Goal: Task Accomplishment & Management: Complete application form

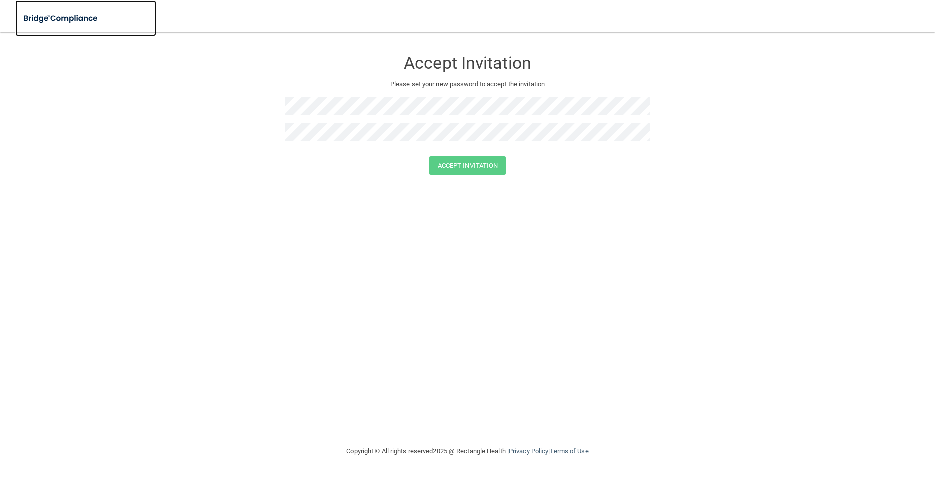
click at [67, 20] on img at bounding box center [61, 18] width 92 height 21
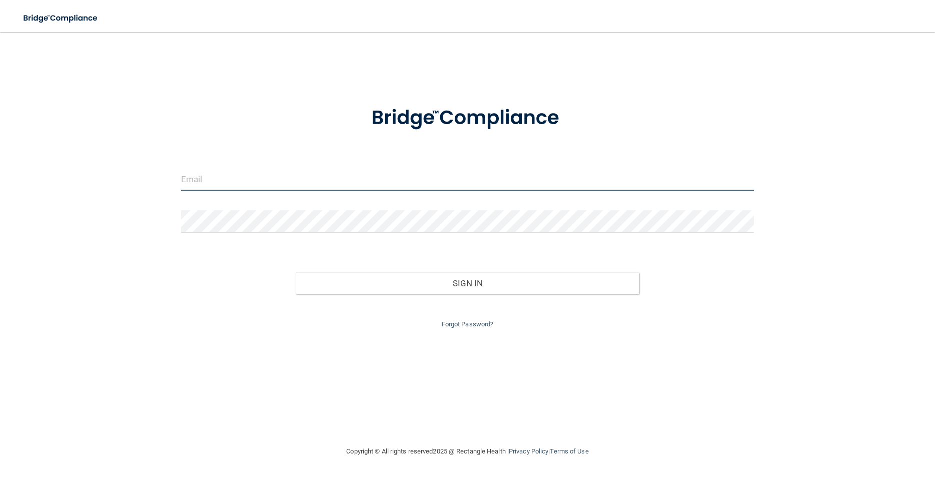
click at [239, 183] on input "email" at bounding box center [467, 179] width 573 height 23
type input "[EMAIL_ADDRESS][DOMAIN_NAME]"
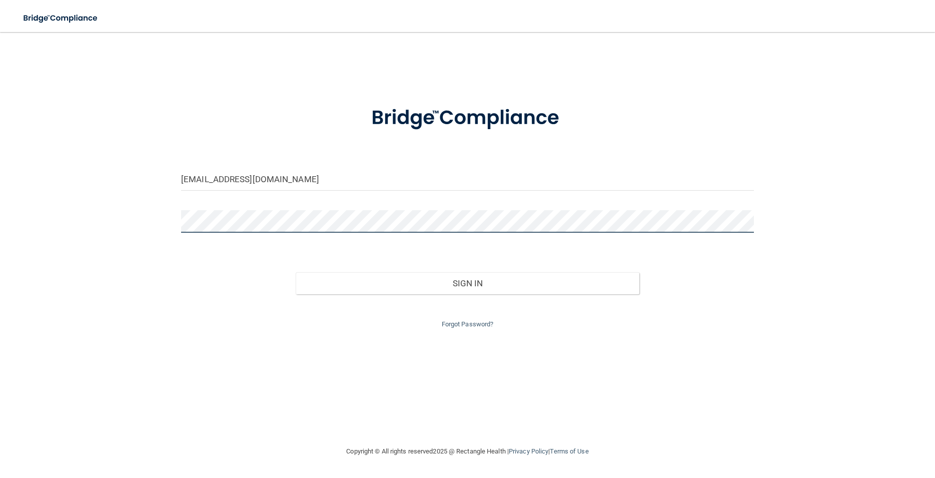
click at [296, 272] on button "Sign In" at bounding box center [468, 283] width 344 height 22
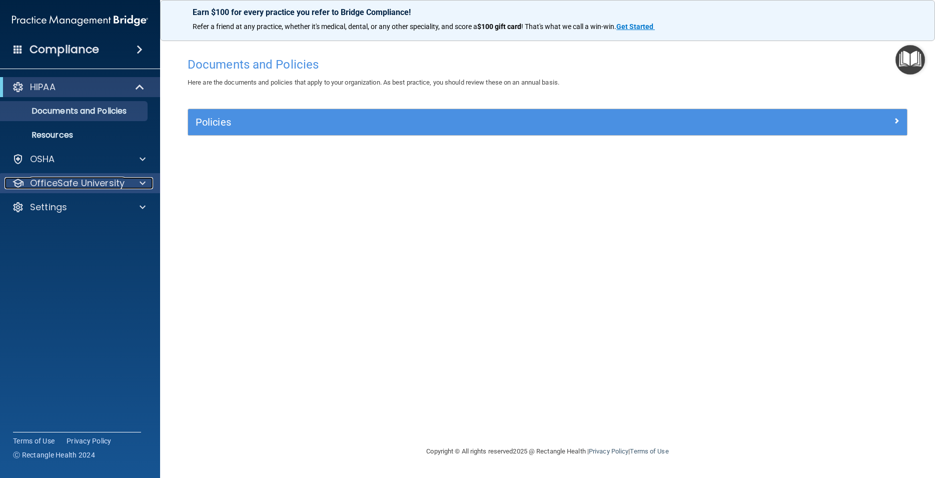
click at [138, 180] on div at bounding box center [141, 183] width 25 height 12
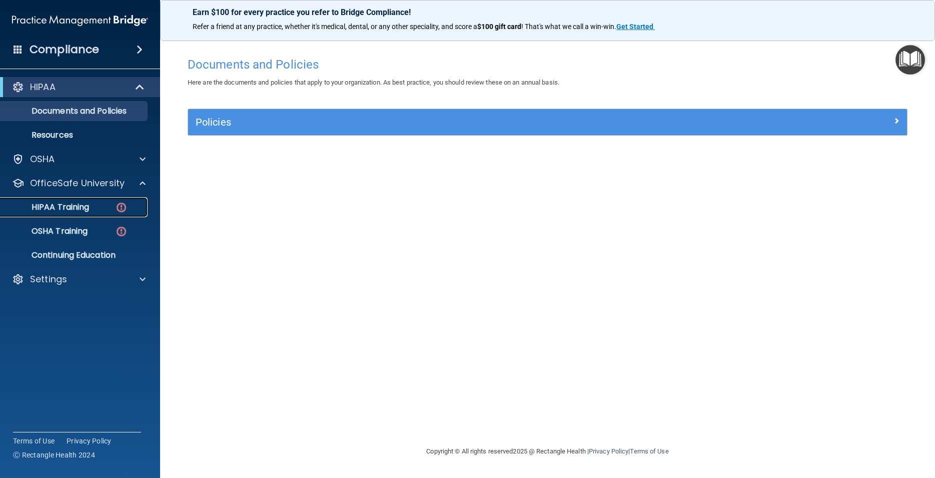
click at [98, 209] on div "HIPAA Training" at bounding box center [75, 207] width 137 height 10
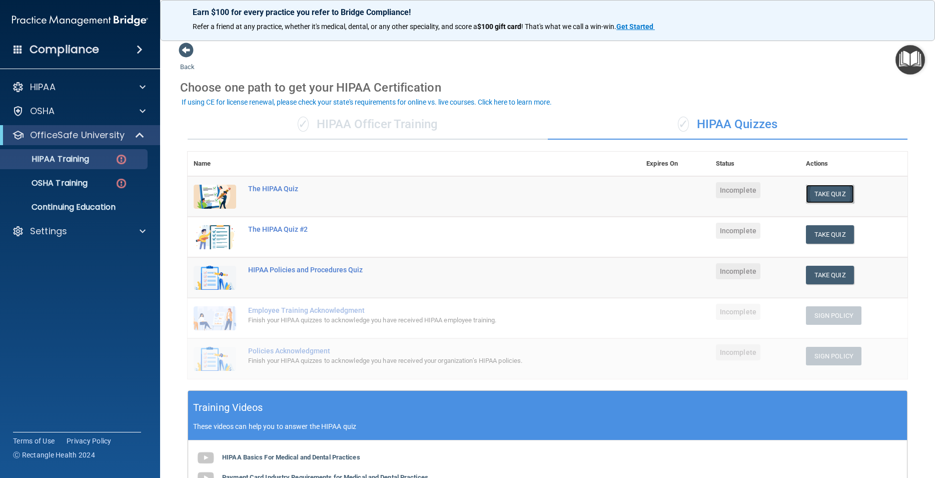
click at [825, 196] on button "Take Quiz" at bounding box center [830, 194] width 48 height 19
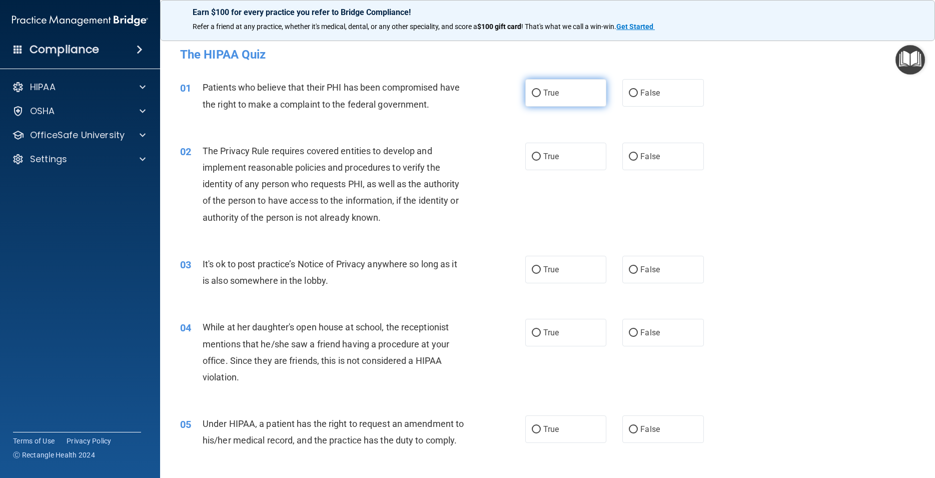
click at [553, 89] on span "True" at bounding box center [551, 93] width 16 height 10
click at [541, 90] on input "True" at bounding box center [536, 94] width 9 height 8
radio input "true"
click at [556, 165] on label "True" at bounding box center [565, 157] width 81 height 28
click at [541, 161] on input "True" at bounding box center [536, 157] width 9 height 8
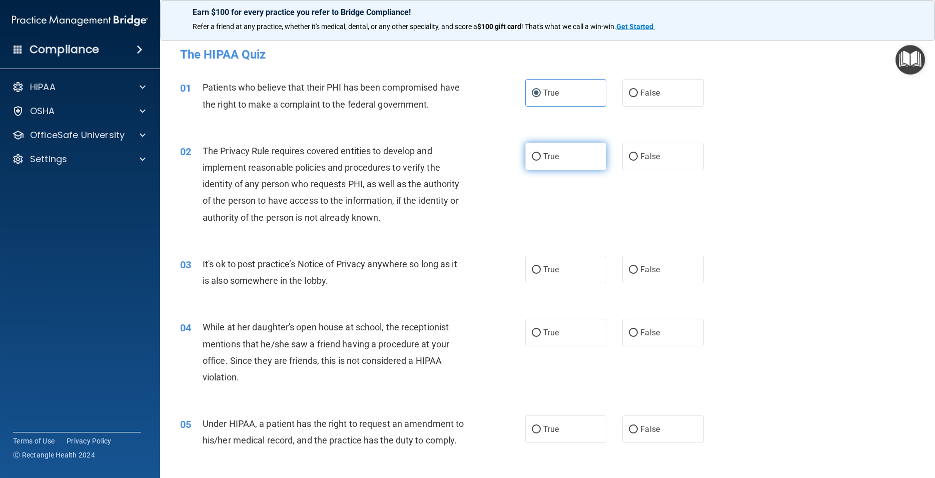
radio input "true"
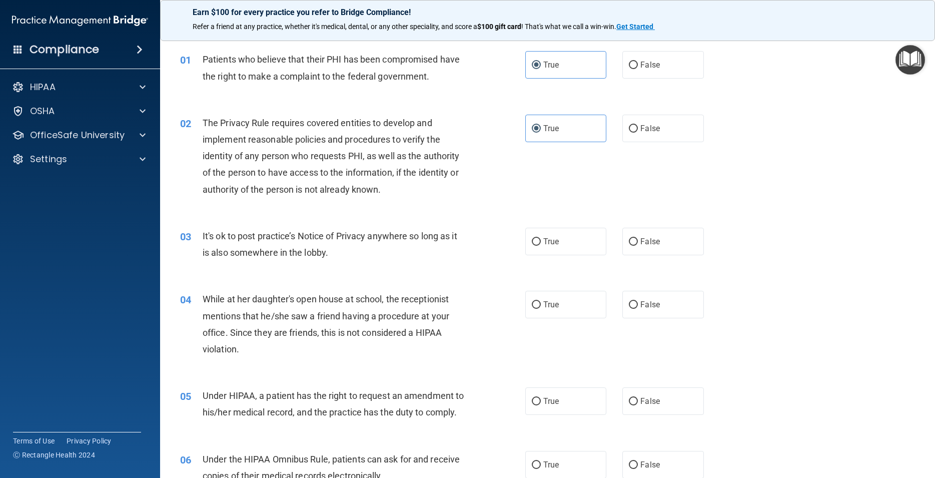
scroll to position [45, 0]
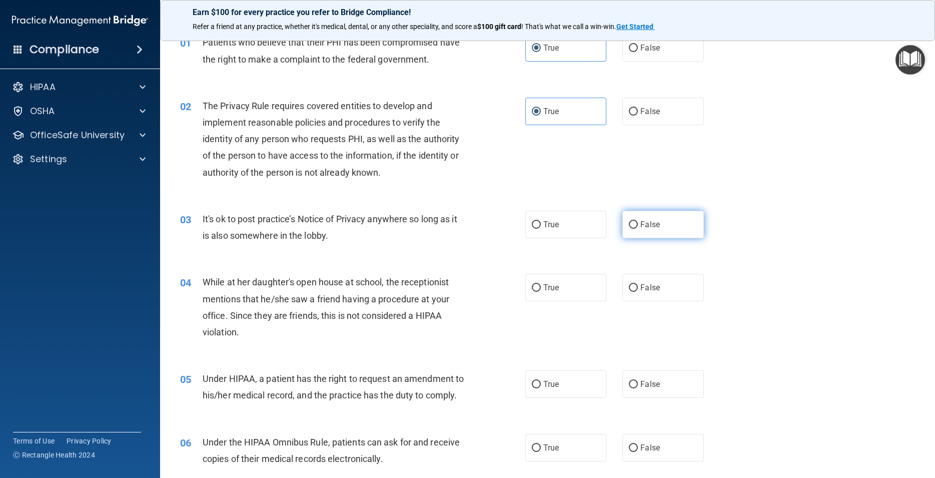
click at [638, 219] on label "False" at bounding box center [662, 225] width 81 height 28
click at [638, 221] on input "False" at bounding box center [633, 225] width 9 height 8
radio input "true"
click at [646, 288] on span "False" at bounding box center [650, 288] width 20 height 10
click at [638, 288] on input "False" at bounding box center [633, 288] width 9 height 8
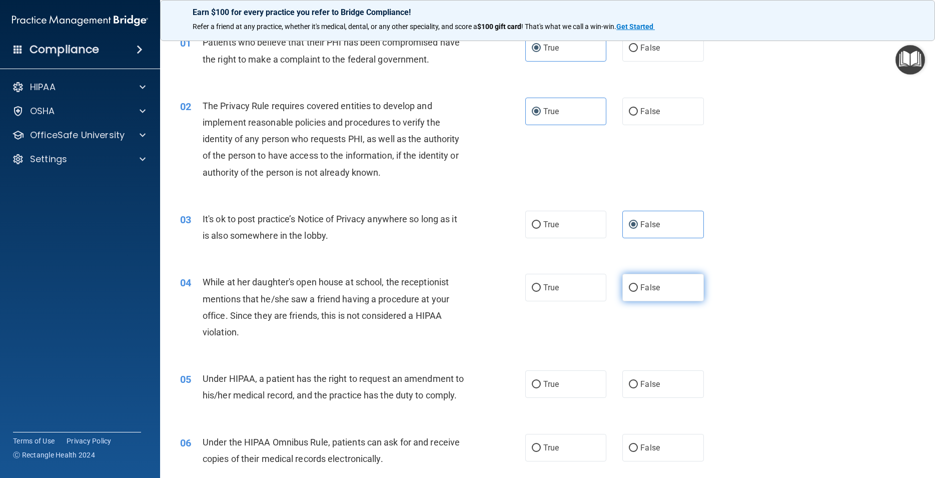
radio input "true"
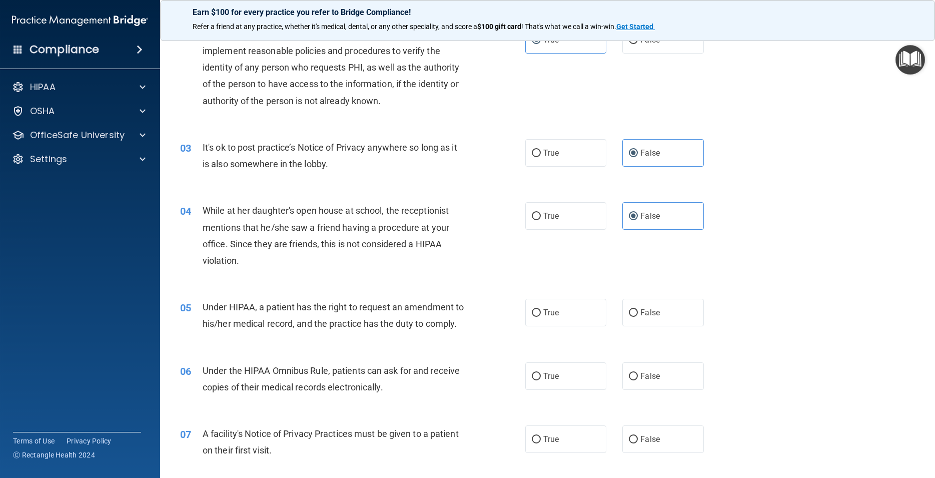
scroll to position [180, 0]
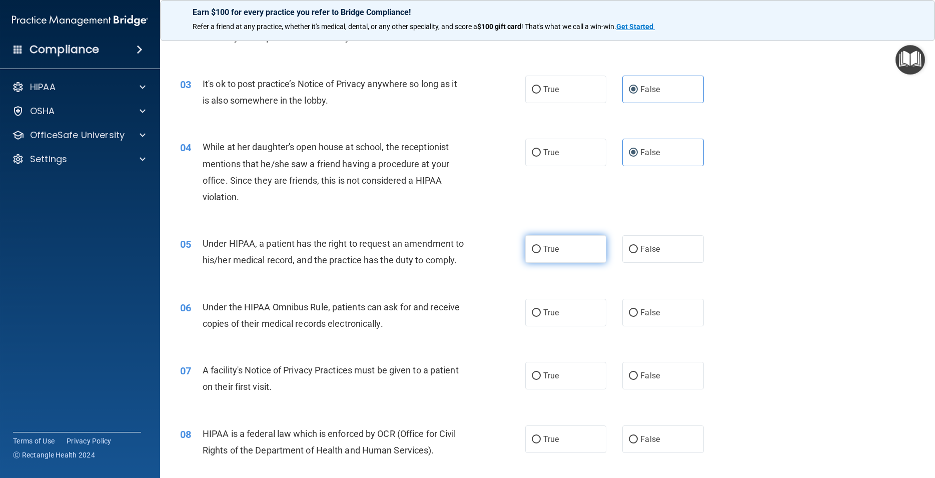
click at [551, 251] on span "True" at bounding box center [551, 249] width 16 height 10
click at [541, 251] on input "True" at bounding box center [536, 250] width 9 height 8
radio input "true"
click at [557, 326] on label "True" at bounding box center [565, 313] width 81 height 28
click at [541, 317] on input "True" at bounding box center [536, 313] width 9 height 8
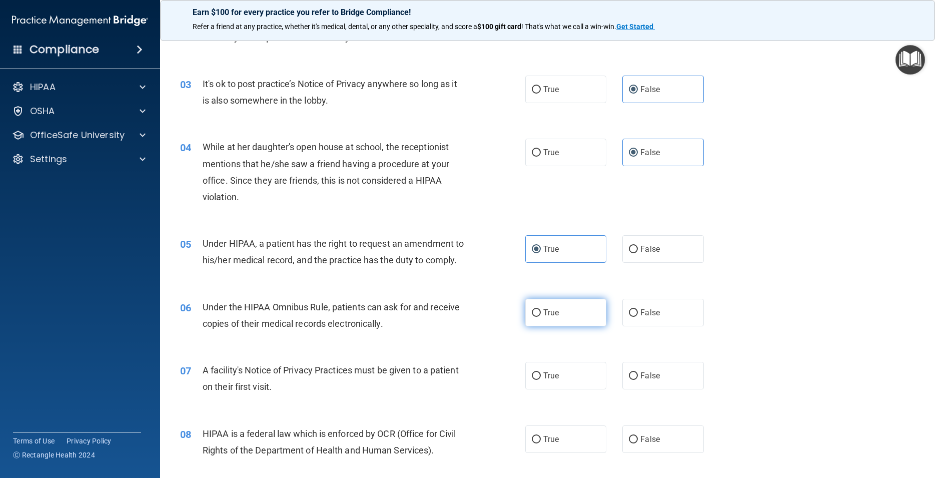
radio input "true"
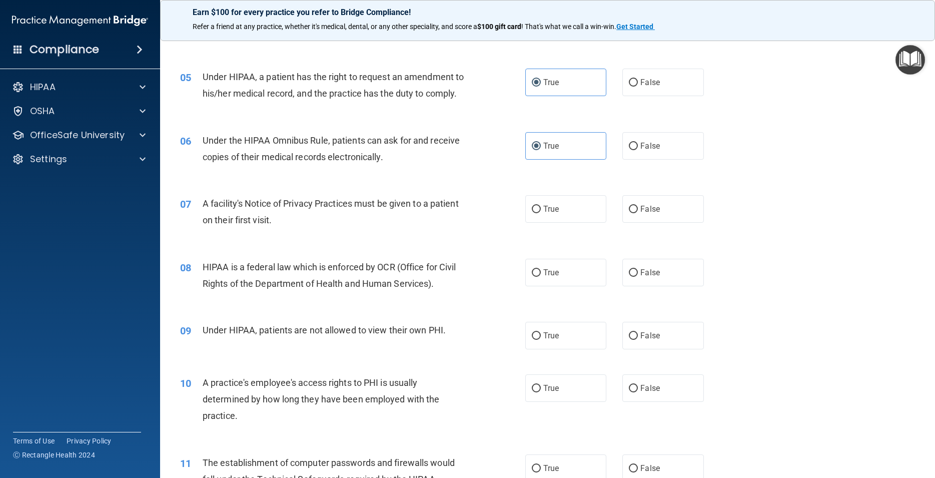
scroll to position [360, 0]
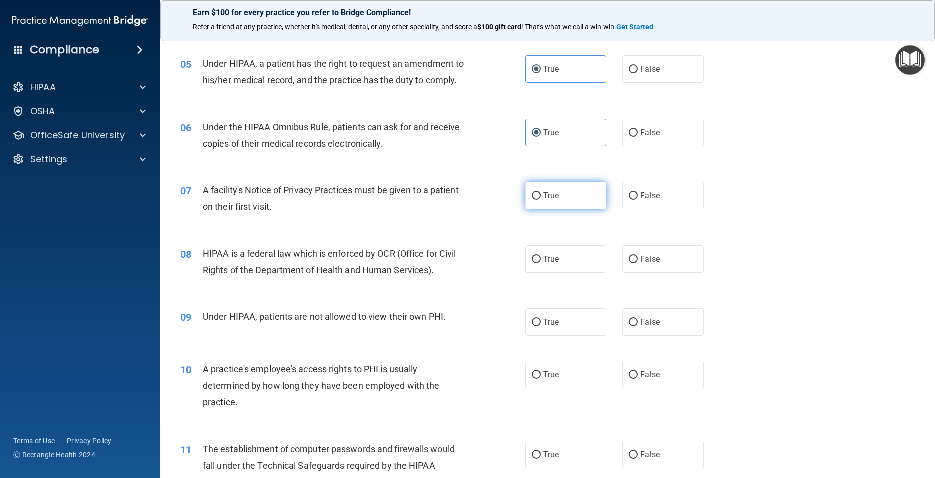
click at [556, 209] on label "True" at bounding box center [565, 196] width 81 height 28
click at [541, 200] on input "True" at bounding box center [536, 196] width 9 height 8
radio input "true"
click at [566, 294] on div "08 HIPAA is a federal law which is enforced by OCR (Office for Civil Rights of …" at bounding box center [548, 264] width 750 height 63
click at [562, 273] on label "True" at bounding box center [565, 259] width 81 height 28
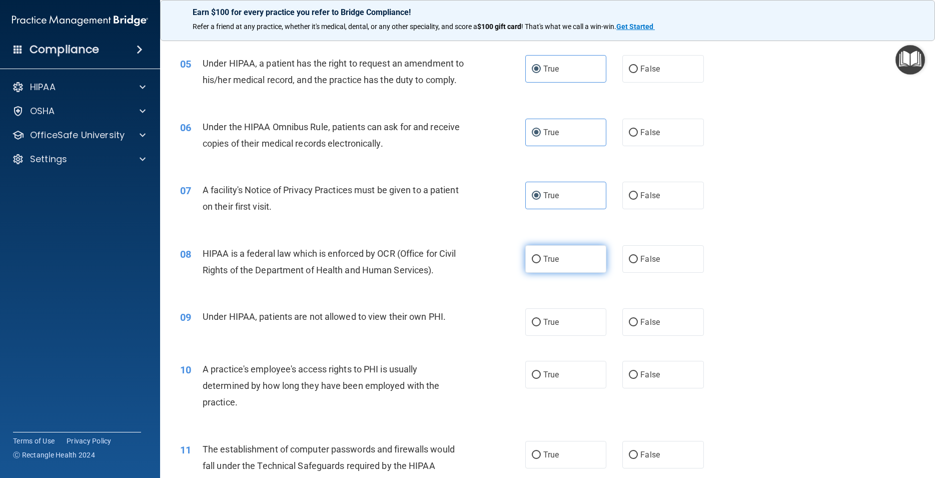
click at [541, 263] on input "True" at bounding box center [536, 260] width 9 height 8
radio input "true"
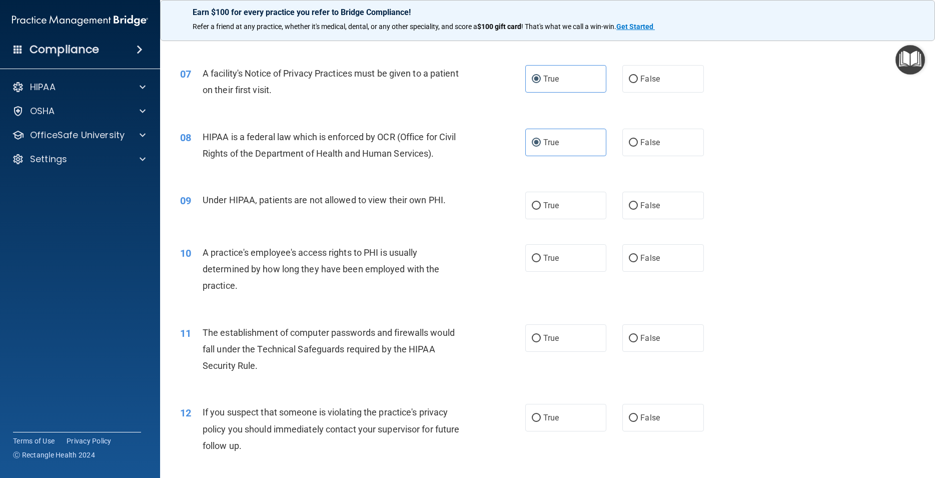
scroll to position [495, 0]
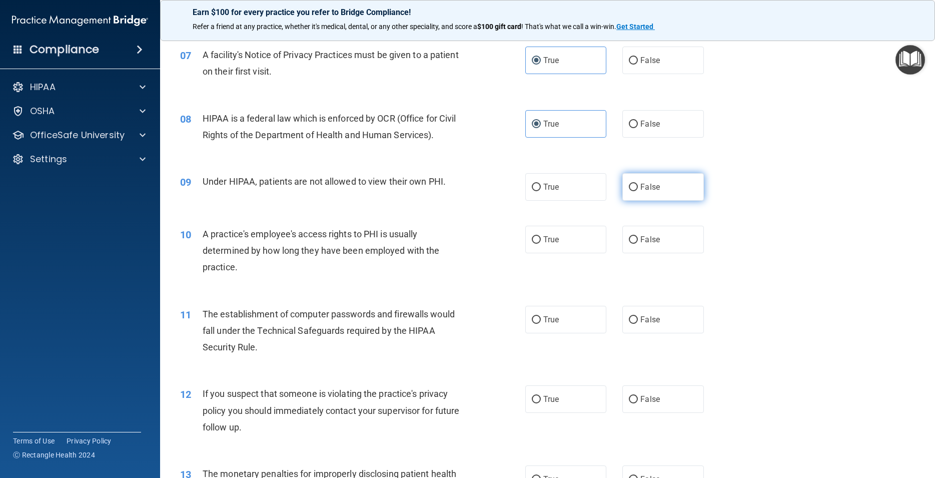
click at [655, 198] on label "False" at bounding box center [662, 187] width 81 height 28
click at [638, 191] on input "False" at bounding box center [633, 188] width 9 height 8
radio input "true"
click at [665, 253] on label "False" at bounding box center [662, 240] width 81 height 28
click at [638, 244] on input "False" at bounding box center [633, 240] width 9 height 8
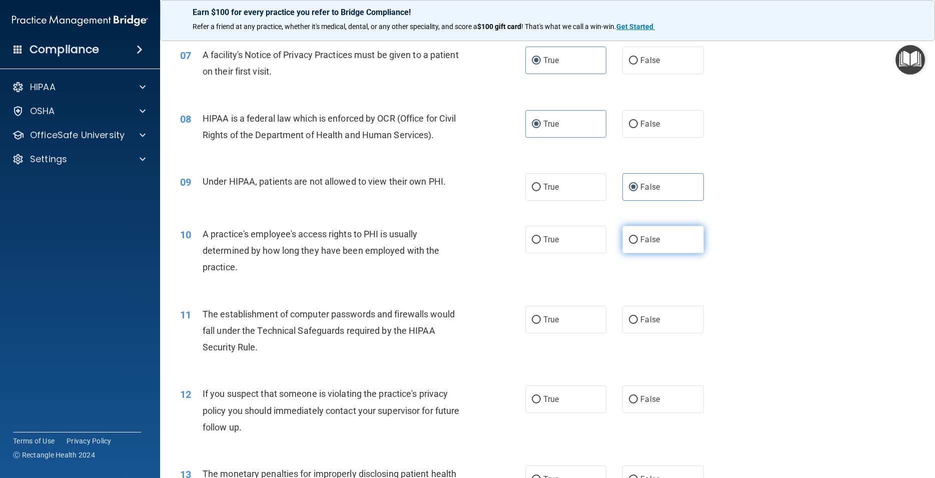
radio input "true"
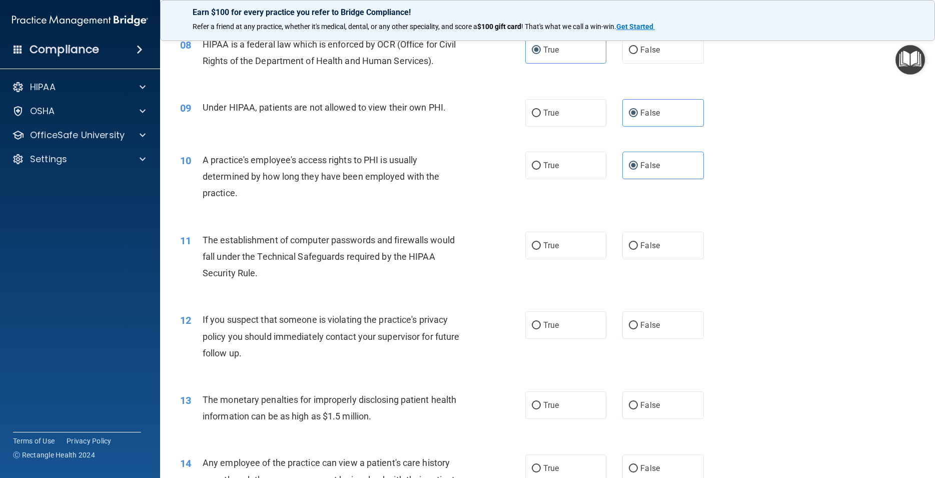
scroll to position [585, 0]
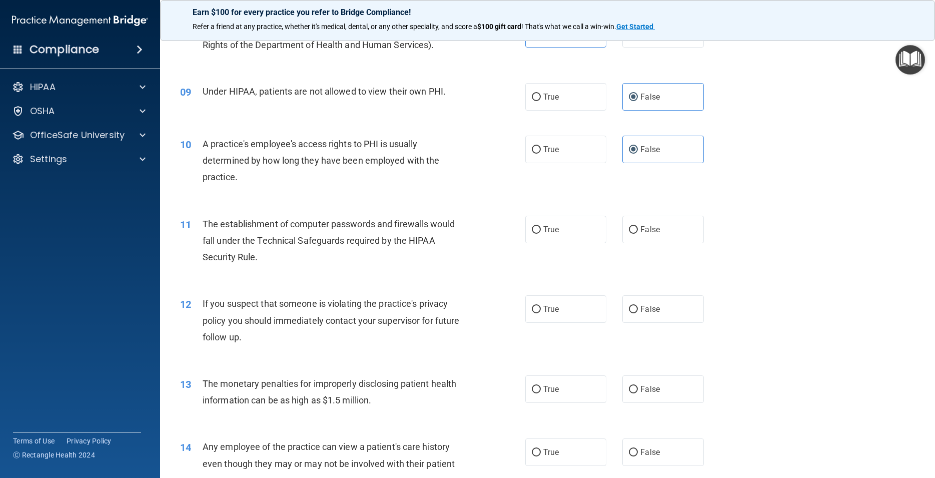
click at [554, 261] on div "11 The establishment of computer passwords and firewalls would fall under the T…" at bounding box center [548, 243] width 750 height 80
click at [560, 243] on label "True" at bounding box center [565, 230] width 81 height 28
click at [541, 234] on input "True" at bounding box center [536, 230] width 9 height 8
radio input "true"
click at [546, 314] on span "True" at bounding box center [551, 309] width 16 height 10
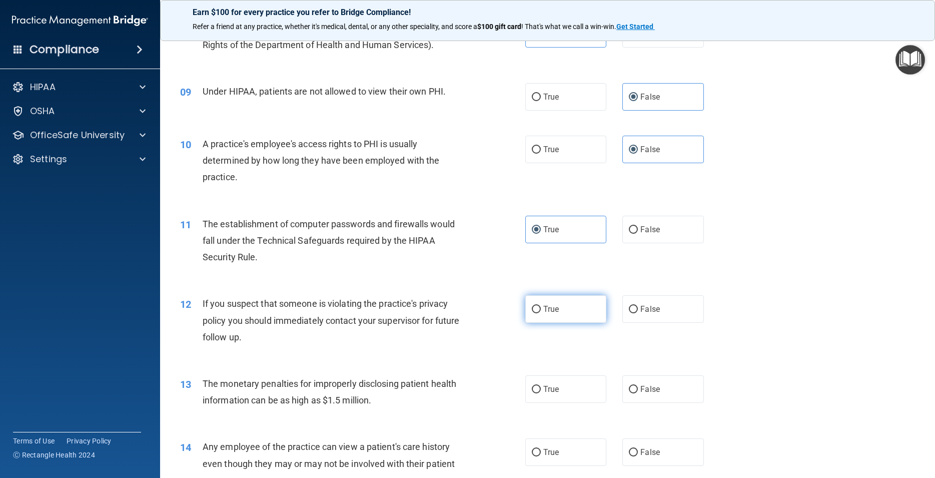
click at [541, 313] on input "True" at bounding box center [536, 310] width 9 height 8
radio input "true"
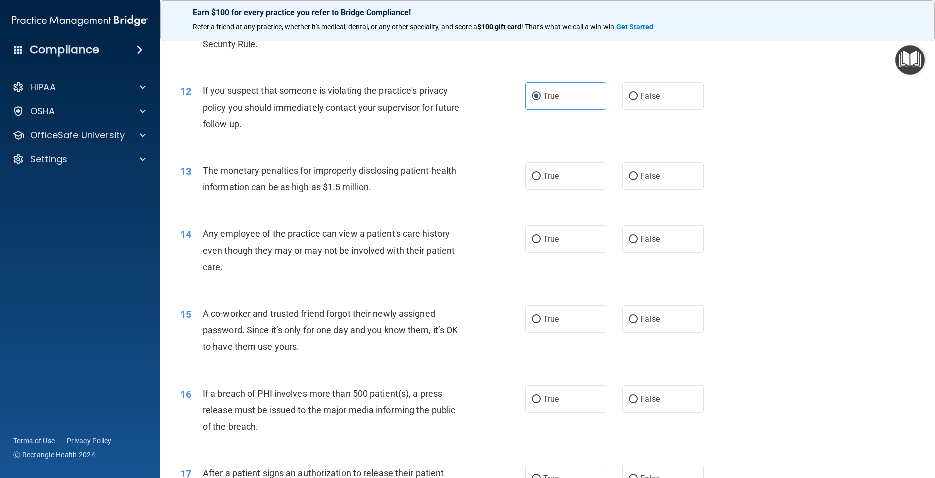
scroll to position [810, 0]
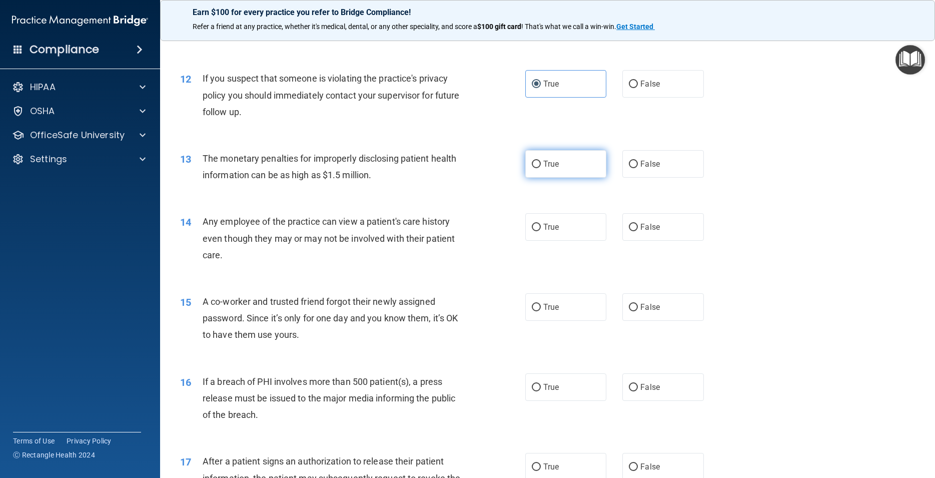
click at [557, 176] on label "True" at bounding box center [565, 164] width 81 height 28
click at [541, 168] on input "True" at bounding box center [536, 165] width 9 height 8
radio input "true"
click at [633, 240] on label "False" at bounding box center [662, 227] width 81 height 28
click at [633, 231] on input "False" at bounding box center [633, 228] width 9 height 8
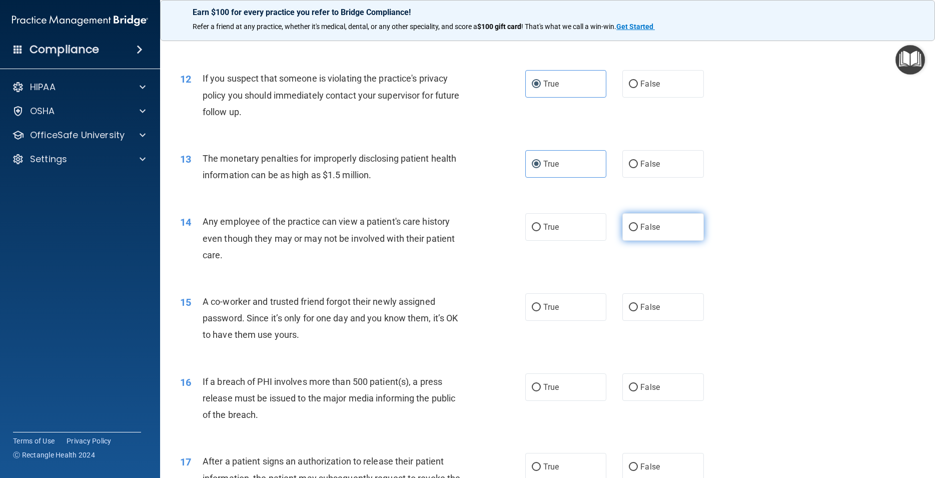
radio input "true"
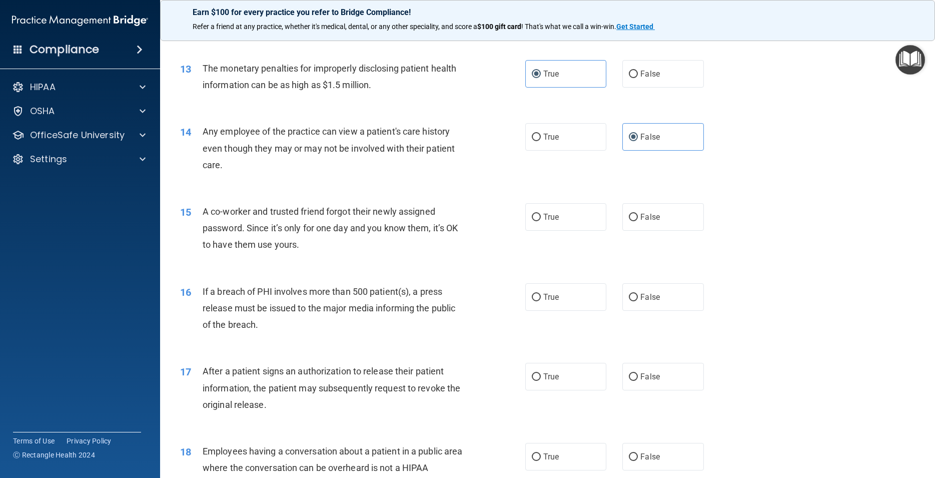
scroll to position [945, 0]
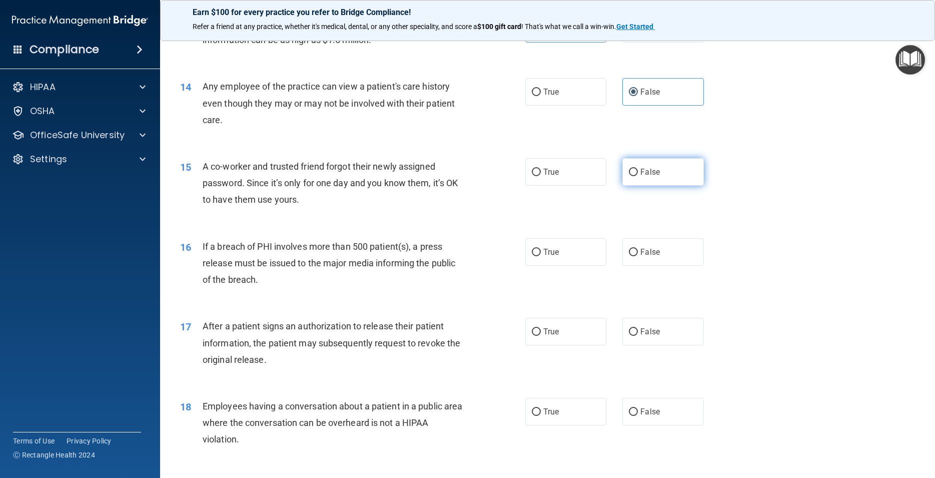
click at [656, 186] on label "False" at bounding box center [662, 172] width 81 height 28
click at [638, 176] on input "False" at bounding box center [633, 173] width 9 height 8
radio input "true"
click at [557, 266] on label "True" at bounding box center [565, 252] width 81 height 28
click at [541, 256] on input "True" at bounding box center [536, 253] width 9 height 8
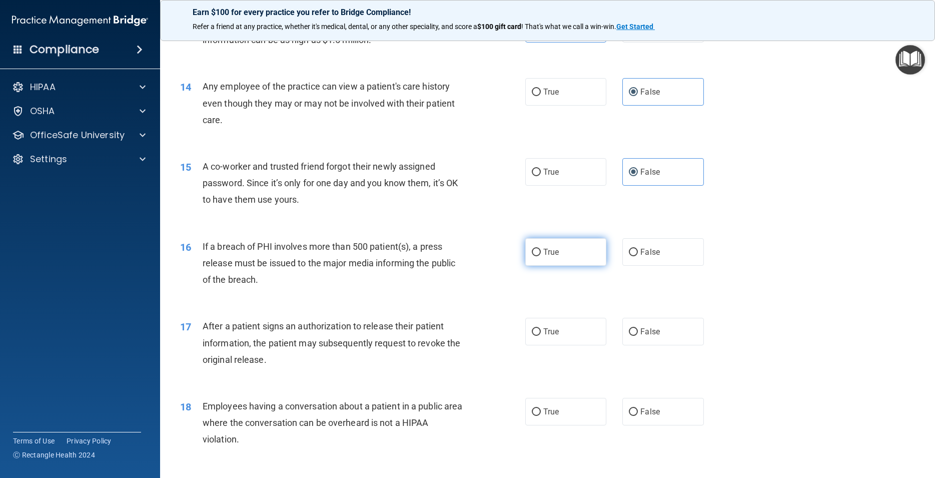
radio input "true"
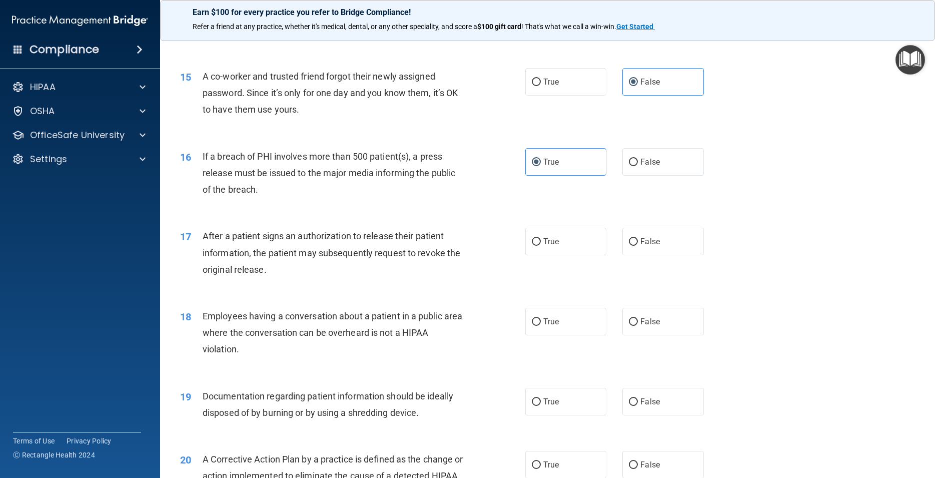
scroll to position [1080, 0]
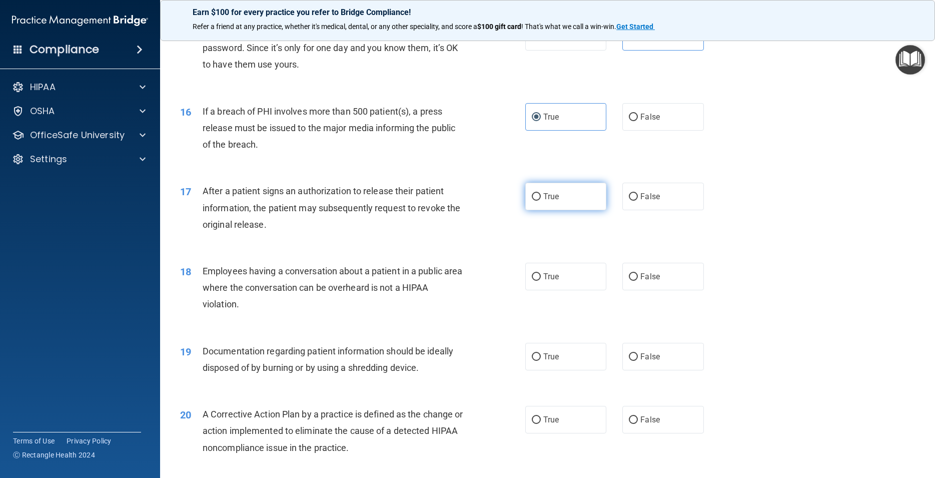
click at [558, 210] on label "True" at bounding box center [565, 197] width 81 height 28
click at [541, 201] on input "True" at bounding box center [536, 197] width 9 height 8
radio input "true"
click at [640, 281] on span "False" at bounding box center [650, 277] width 20 height 10
click at [638, 281] on input "False" at bounding box center [633, 277] width 9 height 8
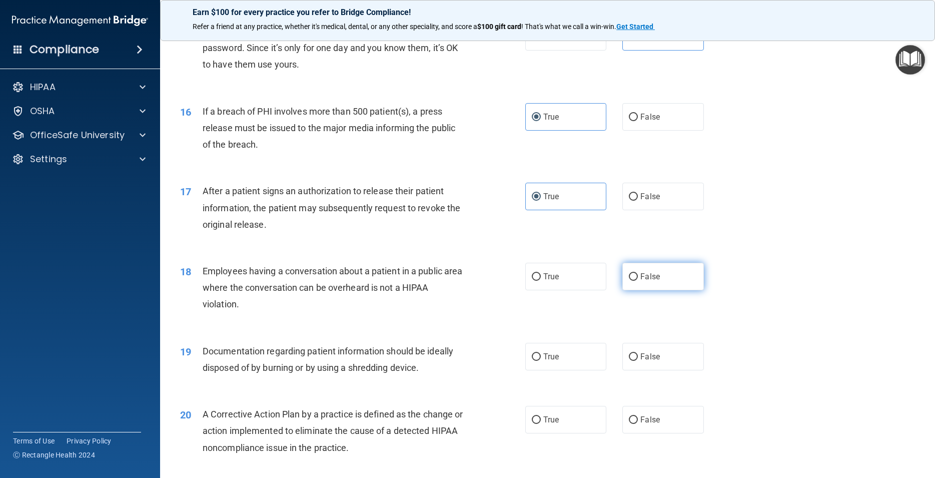
radio input "true"
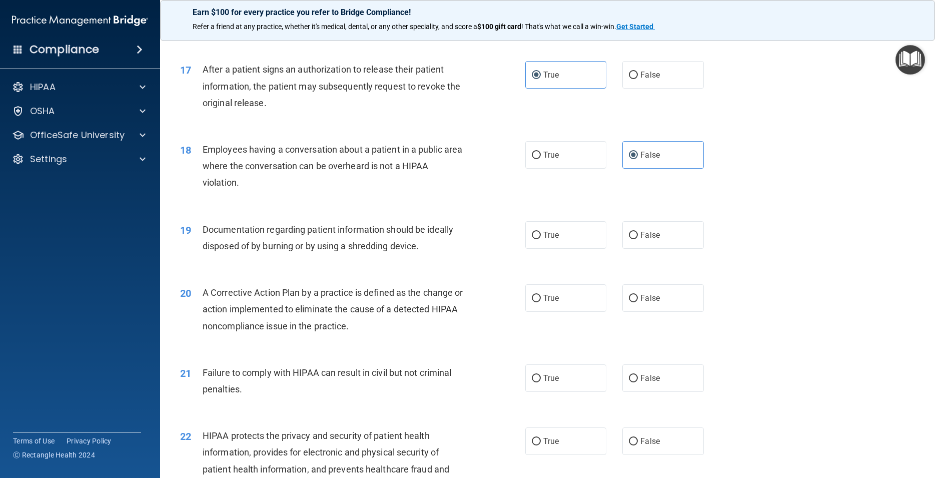
scroll to position [1215, 0]
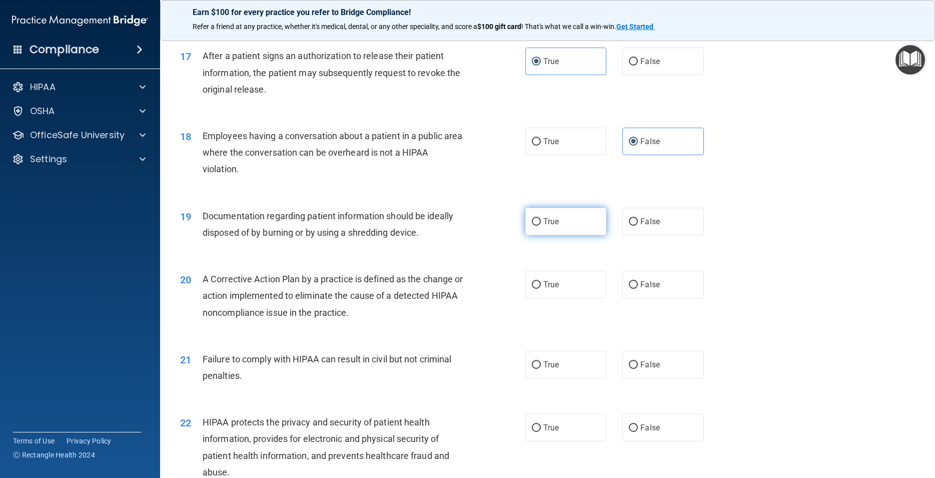
click at [558, 235] on label "True" at bounding box center [565, 222] width 81 height 28
click at [541, 226] on input "True" at bounding box center [536, 222] width 9 height 8
radio input "true"
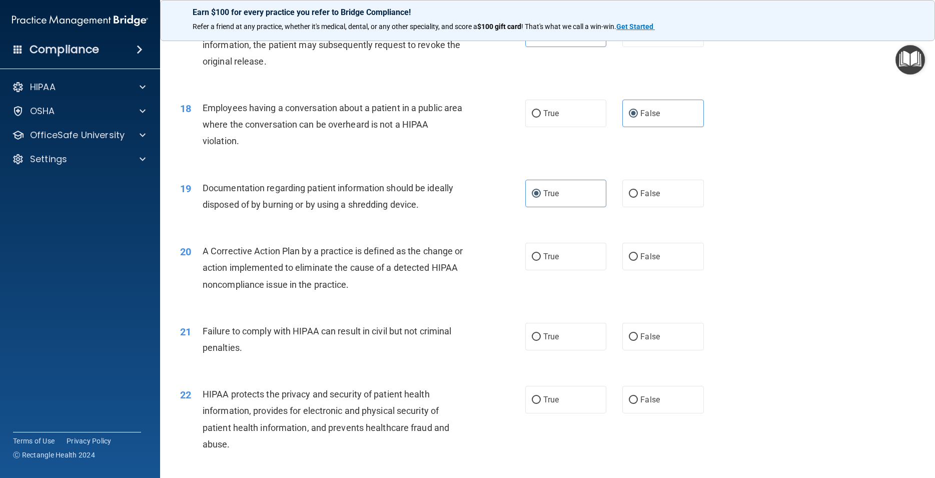
scroll to position [1260, 0]
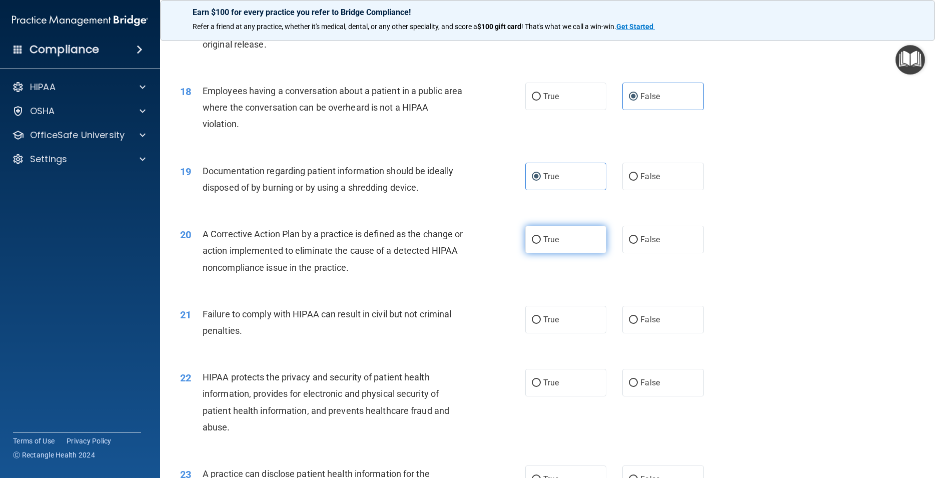
click at [561, 253] on label "True" at bounding box center [565, 240] width 81 height 28
click at [541, 244] on input "True" at bounding box center [536, 240] width 9 height 8
radio input "true"
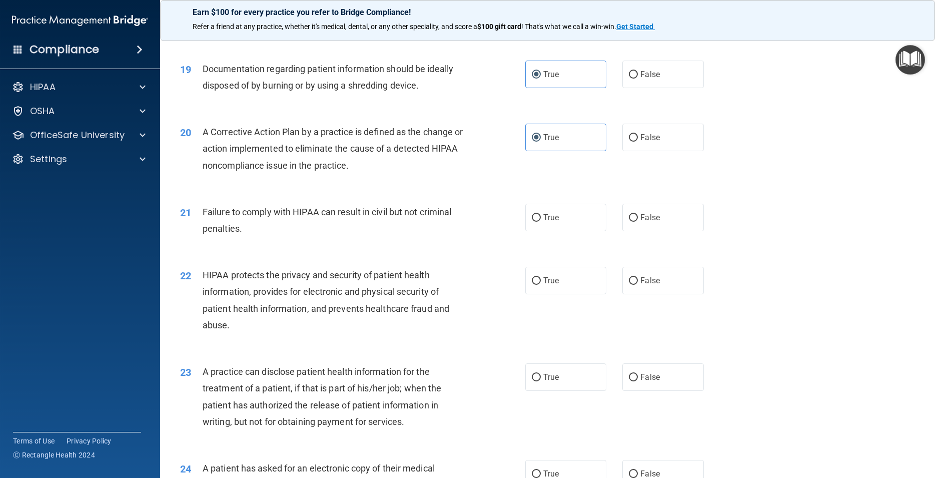
scroll to position [1395, 0]
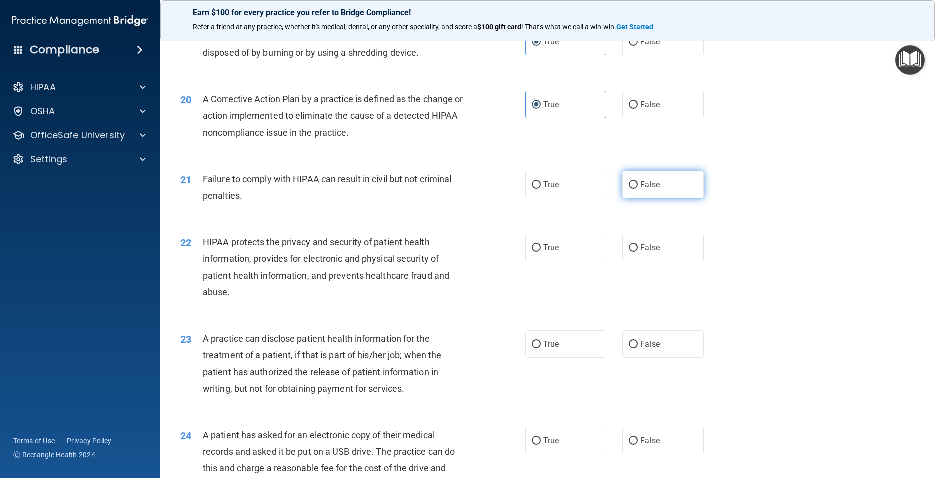
click at [674, 198] on label "False" at bounding box center [662, 185] width 81 height 28
click at [638, 189] on input "False" at bounding box center [633, 185] width 9 height 8
radio input "true"
click at [561, 261] on label "True" at bounding box center [565, 248] width 81 height 28
click at [541, 252] on input "True" at bounding box center [536, 248] width 9 height 8
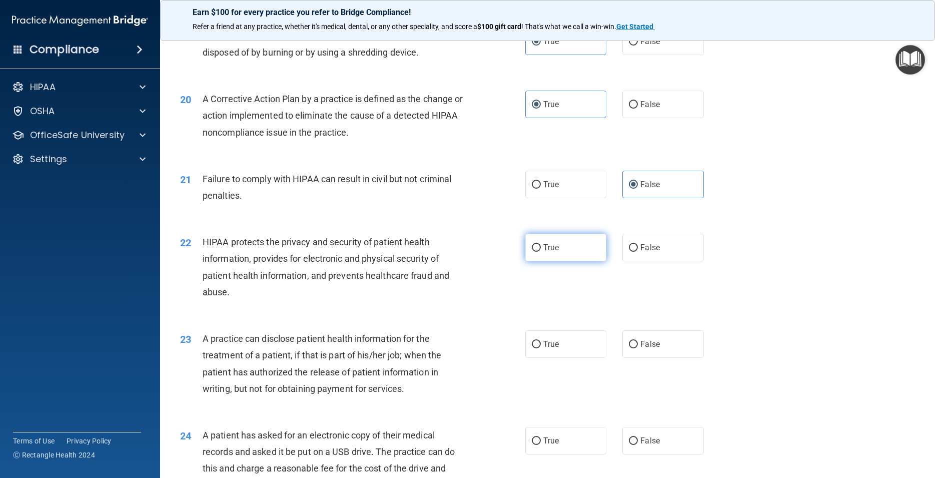
radio input "true"
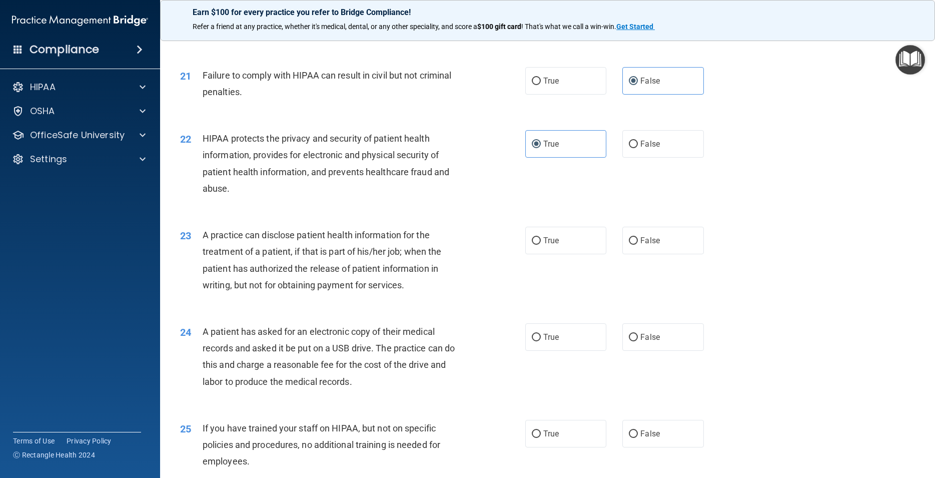
scroll to position [1530, 0]
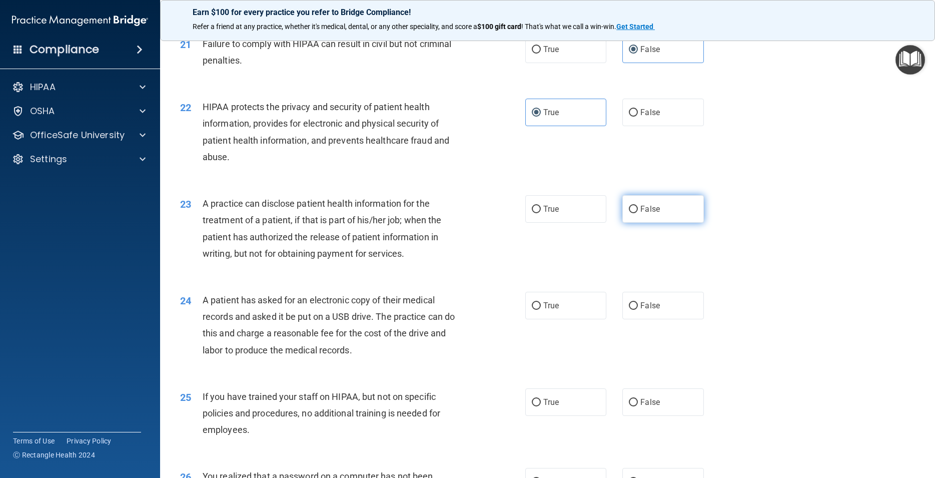
click at [680, 223] on label "False" at bounding box center [662, 209] width 81 height 28
click at [638, 213] on input "False" at bounding box center [633, 210] width 9 height 8
radio input "true"
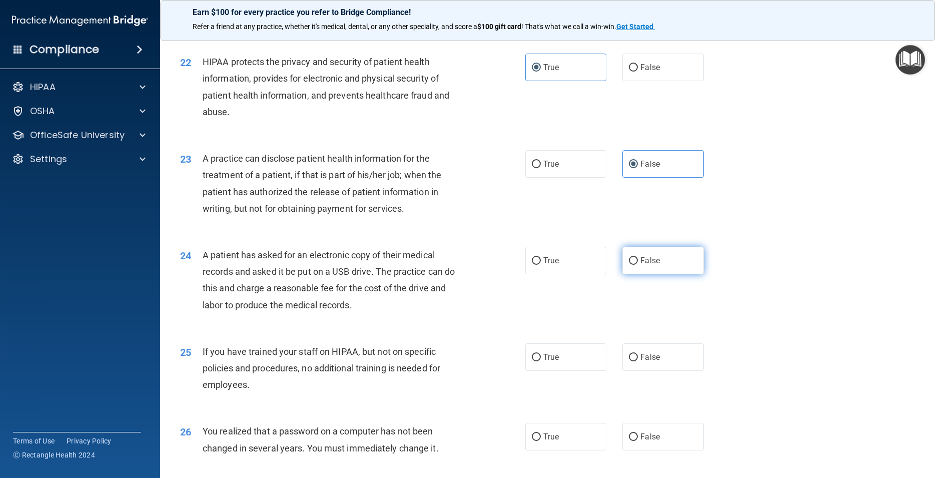
click at [640, 265] on span "False" at bounding box center [650, 261] width 20 height 10
click at [638, 265] on input "False" at bounding box center [633, 261] width 9 height 8
radio input "true"
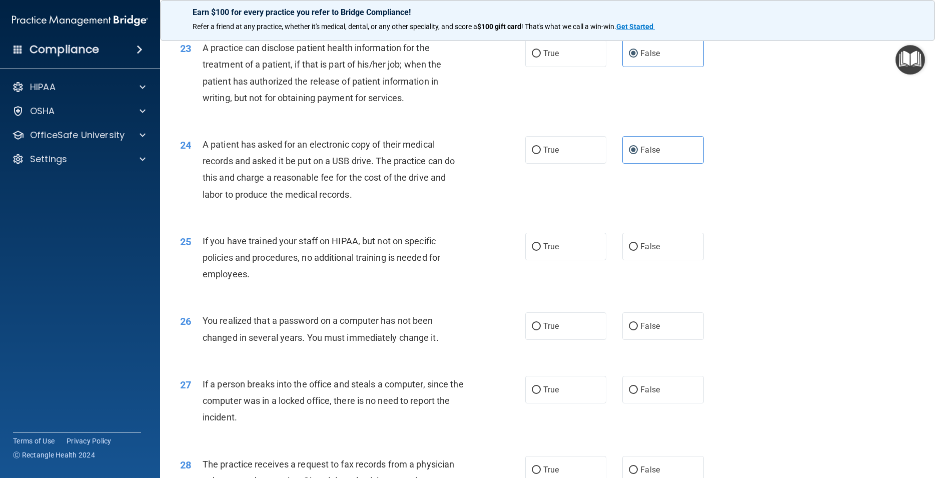
scroll to position [1710, 0]
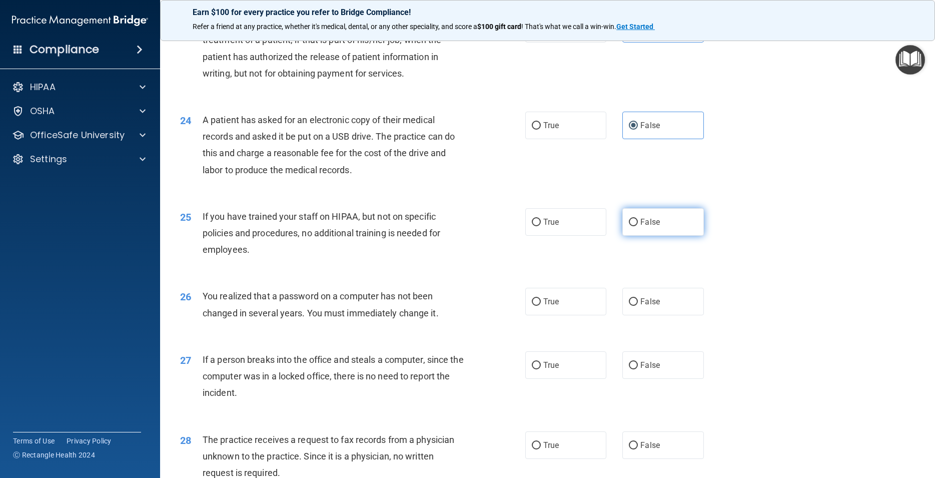
click at [669, 236] on label "False" at bounding box center [662, 222] width 81 height 28
click at [638, 226] on input "False" at bounding box center [633, 223] width 9 height 8
radio input "true"
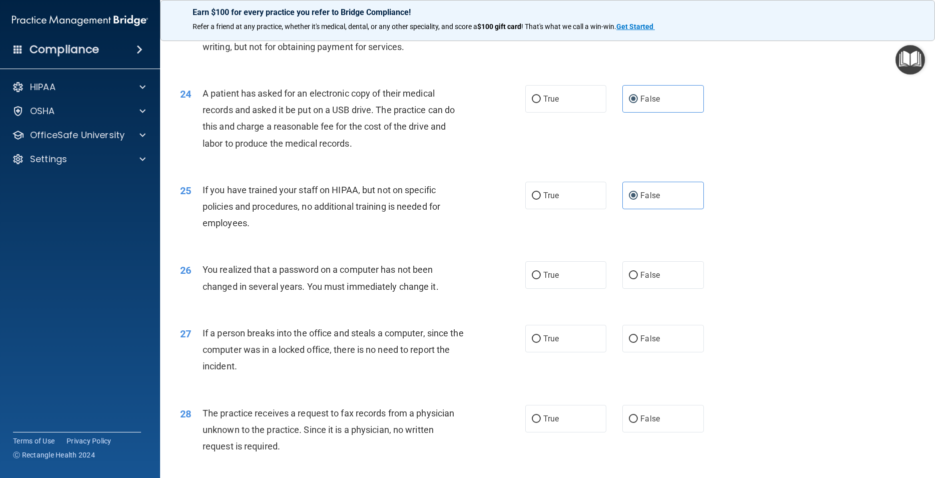
scroll to position [1755, 0]
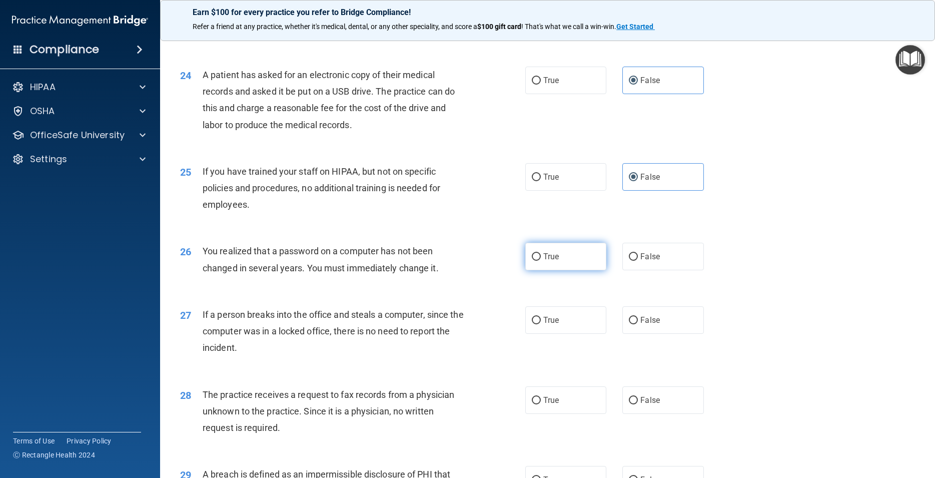
click at [534, 261] on input "True" at bounding box center [536, 257] width 9 height 8
radio input "true"
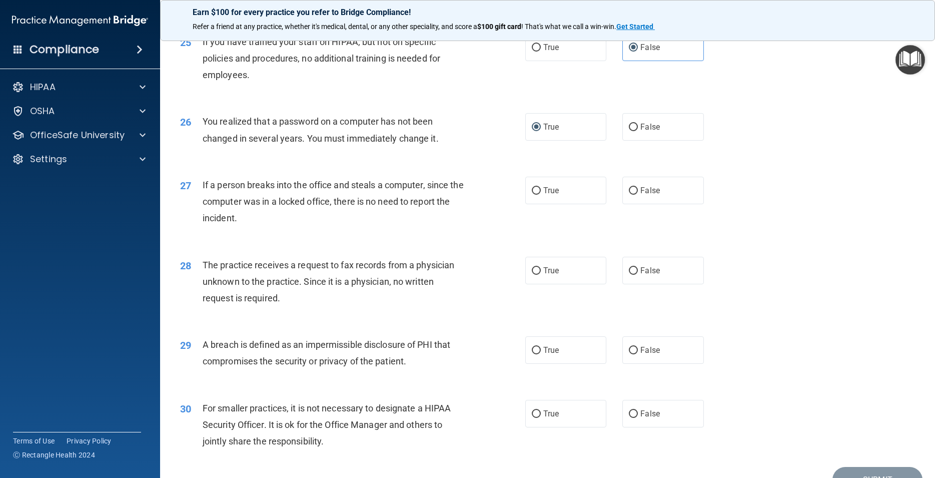
scroll to position [1890, 0]
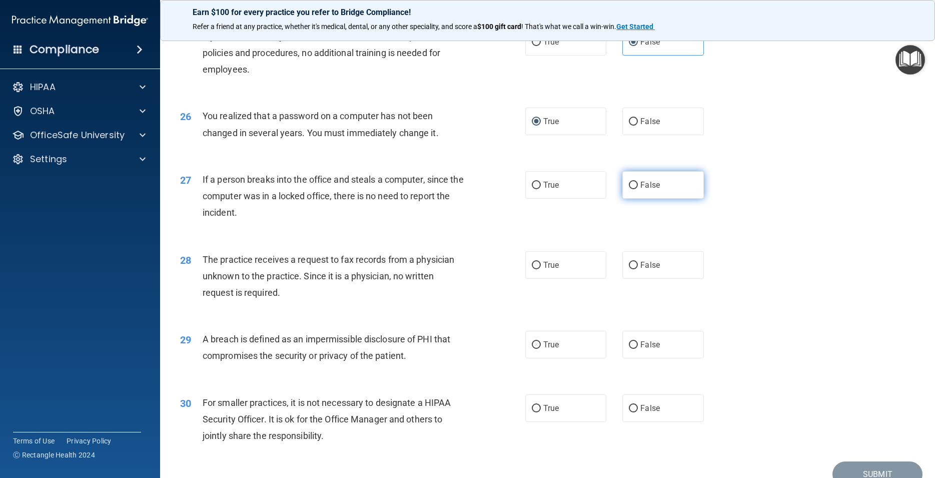
click at [647, 199] on label "False" at bounding box center [662, 185] width 81 height 28
click at [638, 189] on input "False" at bounding box center [633, 186] width 9 height 8
radio input "true"
click at [688, 277] on label "False" at bounding box center [662, 265] width 81 height 28
click at [638, 269] on input "False" at bounding box center [633, 266] width 9 height 8
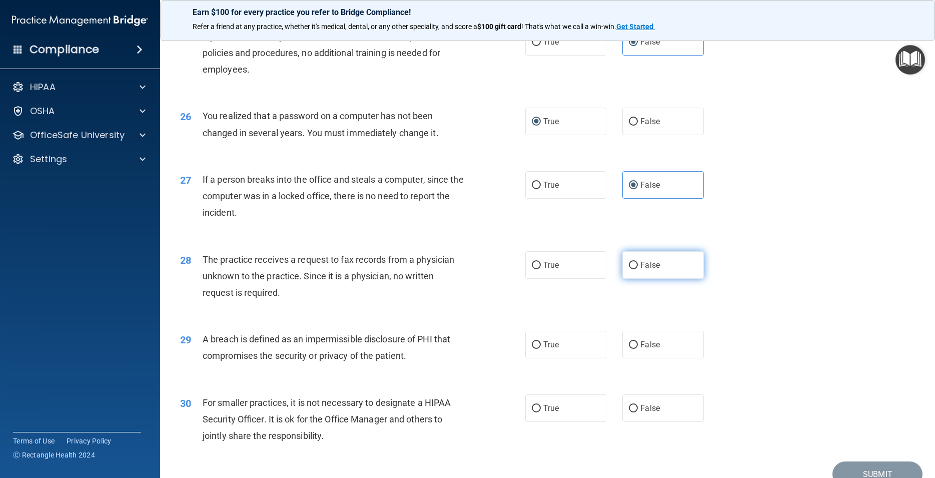
radio input "true"
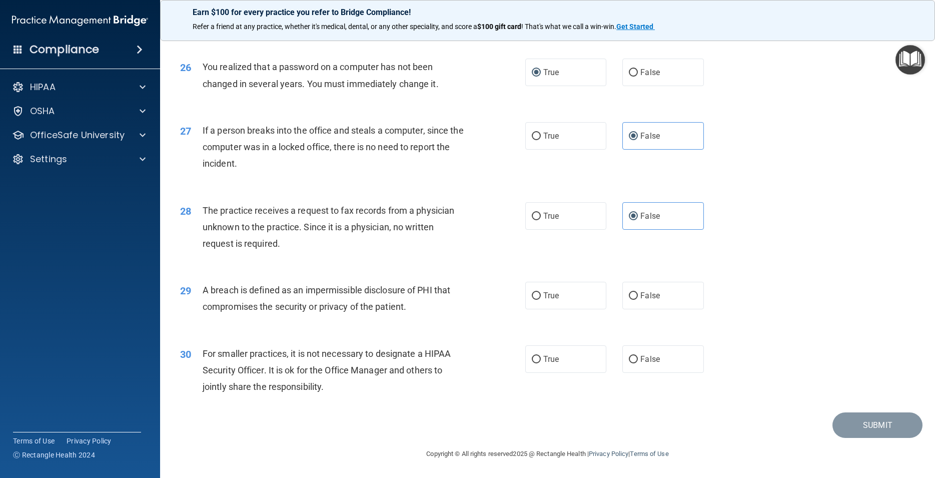
scroll to position [1956, 0]
click at [581, 297] on label "True" at bounding box center [565, 296] width 81 height 28
click at [541, 297] on input "True" at bounding box center [536, 296] width 9 height 8
radio input "true"
click at [671, 358] on label "False" at bounding box center [662, 359] width 81 height 28
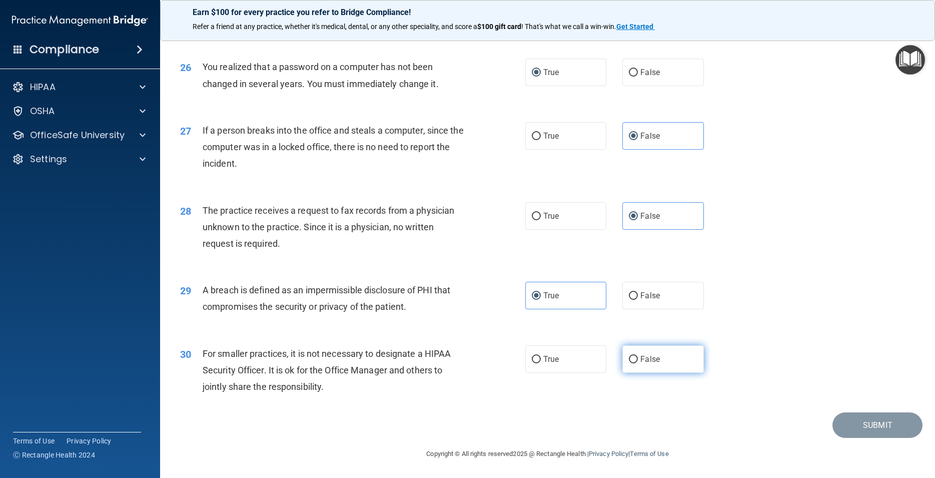
click at [638, 358] on input "False" at bounding box center [633, 360] width 9 height 8
radio input "true"
click at [869, 432] on button "Submit" at bounding box center [877, 425] width 90 height 26
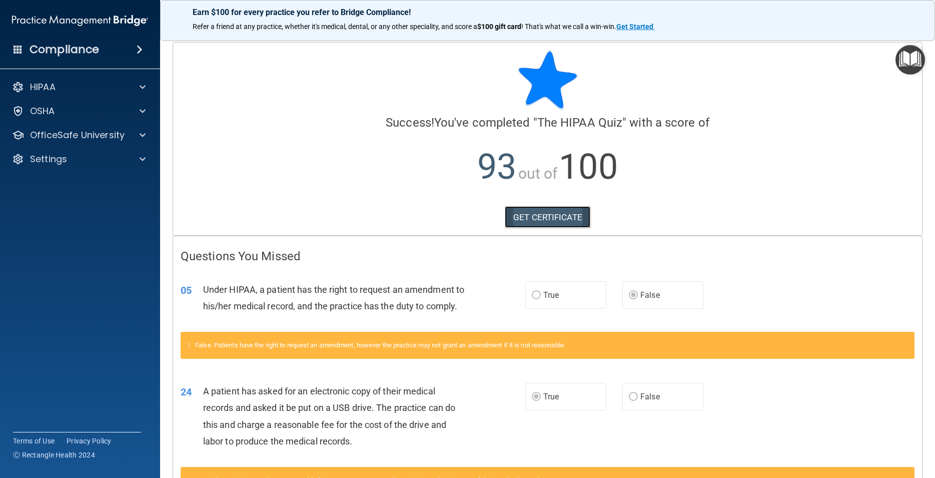
click at [523, 212] on link "GET CERTIFICATE" at bounding box center [548, 217] width 86 height 22
click at [131, 87] on div at bounding box center [141, 87] width 25 height 12
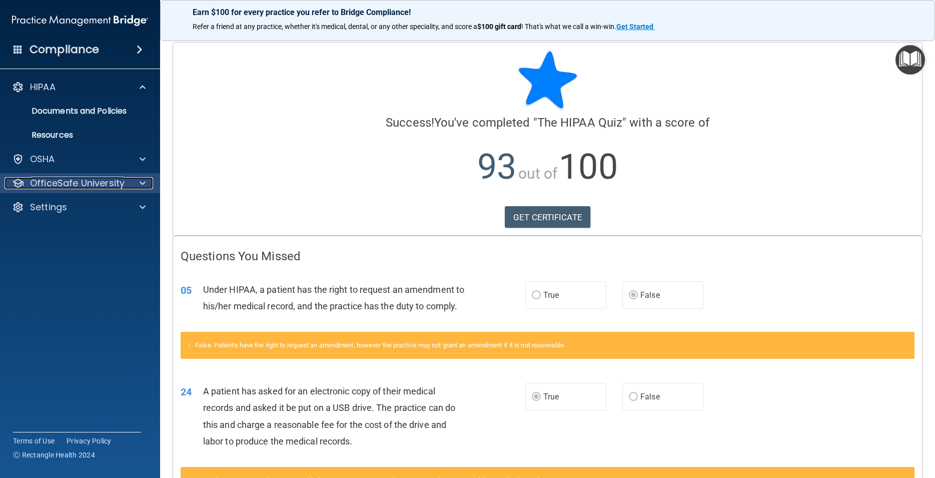
click at [139, 183] on div at bounding box center [141, 183] width 25 height 12
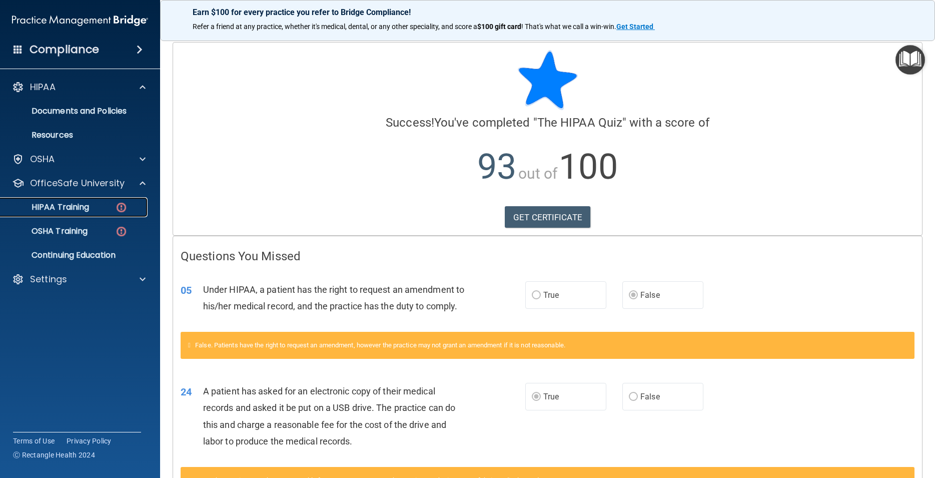
click at [114, 213] on link "HIPAA Training" at bounding box center [69, 207] width 158 height 20
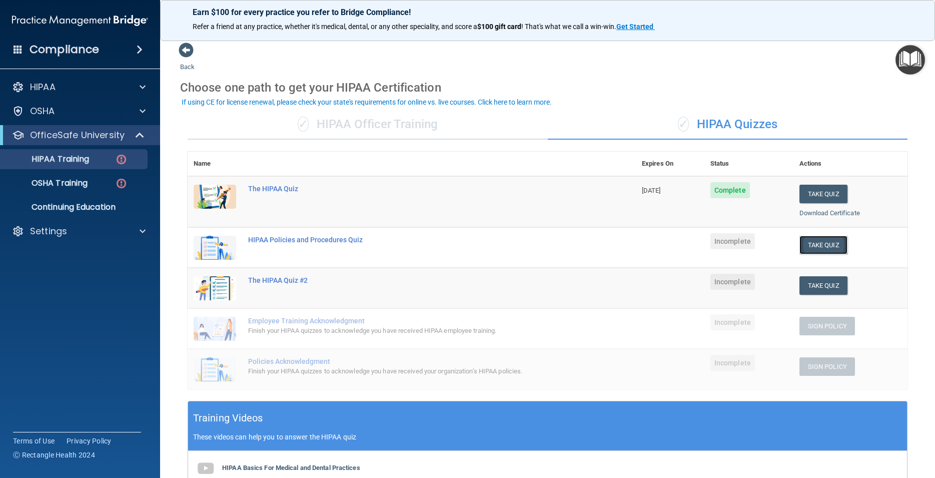
click at [823, 245] on button "Take Quiz" at bounding box center [823, 245] width 48 height 19
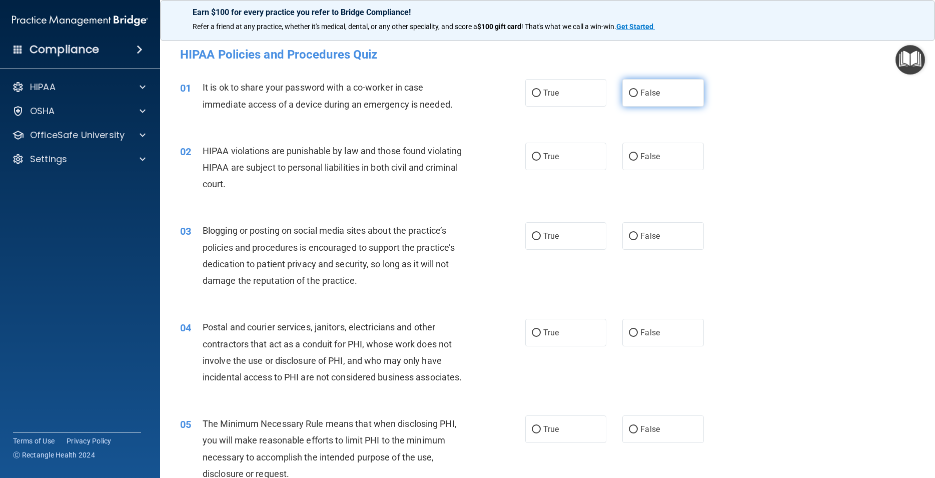
click at [660, 93] on label "False" at bounding box center [662, 93] width 81 height 28
click at [638, 93] on input "False" at bounding box center [633, 94] width 9 height 8
radio input "true"
click at [567, 149] on label "True" at bounding box center [565, 157] width 81 height 28
click at [541, 153] on input "True" at bounding box center [536, 157] width 9 height 8
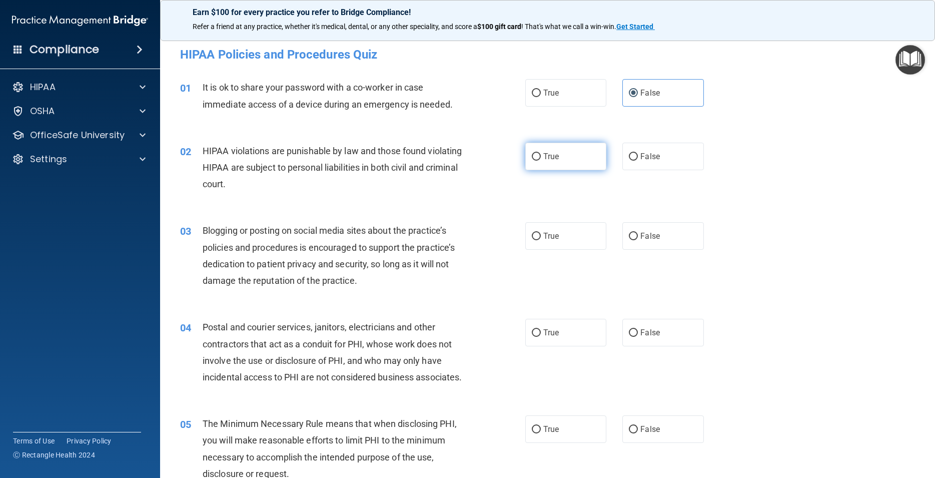
radio input "true"
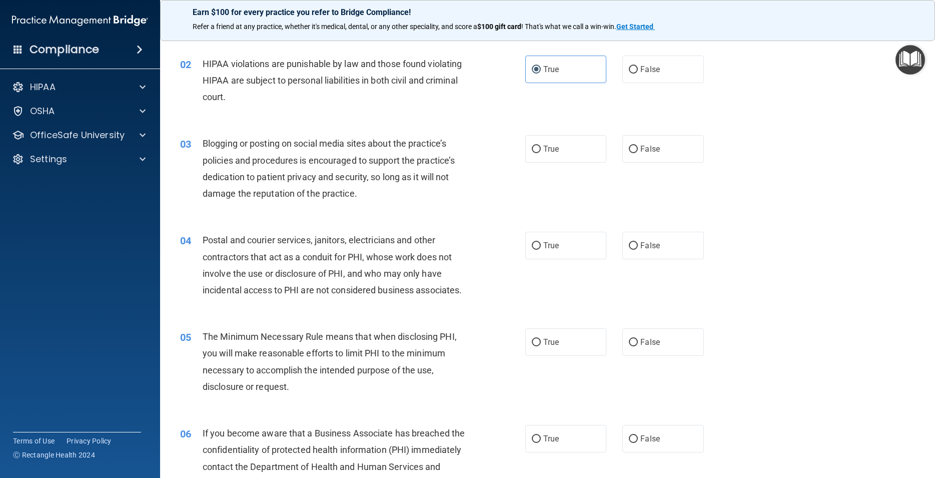
scroll to position [90, 0]
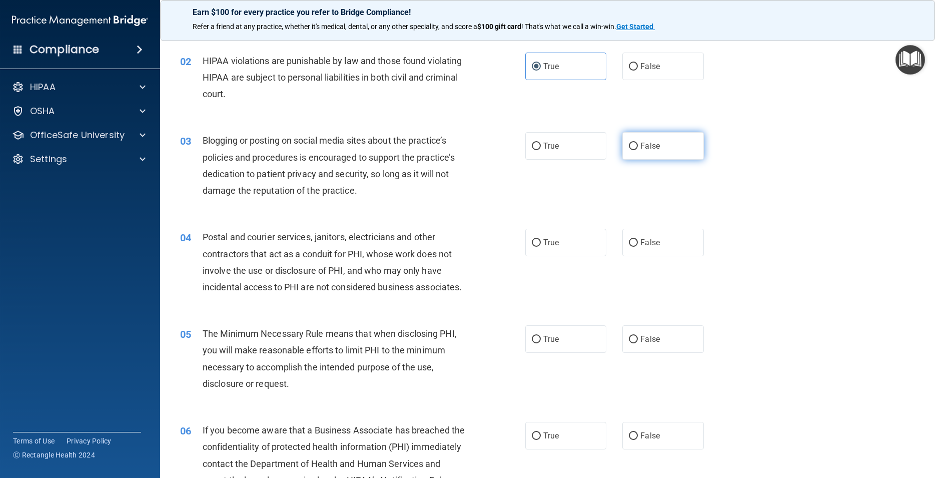
click at [670, 154] on label "False" at bounding box center [662, 146] width 81 height 28
click at [638, 150] on input "False" at bounding box center [633, 147] width 9 height 8
radio input "true"
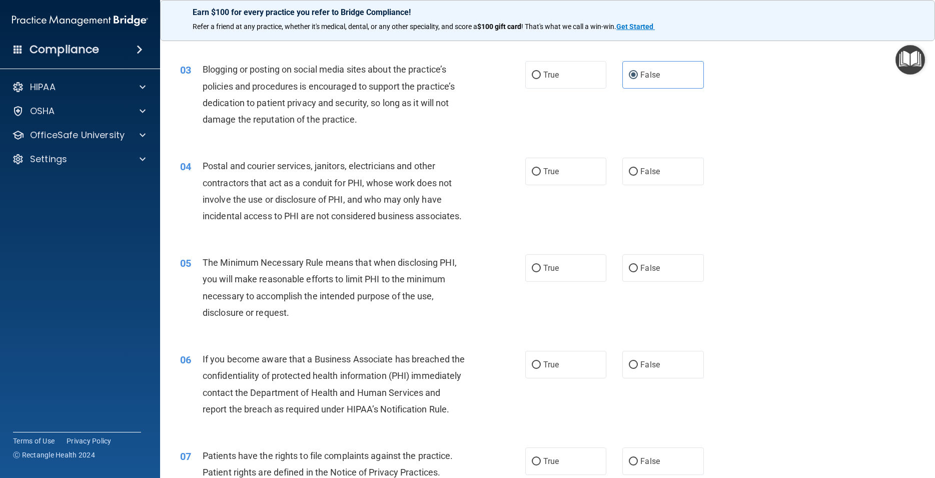
scroll to position [180, 0]
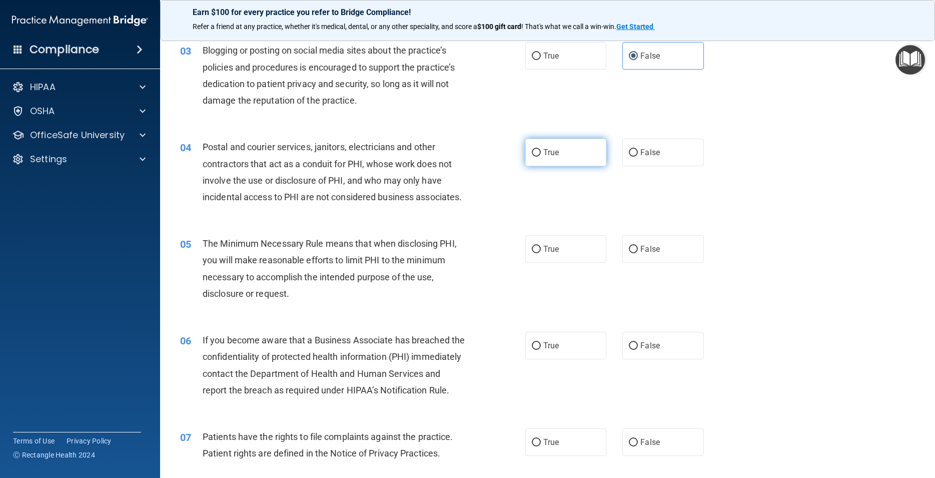
click at [546, 153] on span "True" at bounding box center [551, 153] width 16 height 10
click at [541, 153] on input "True" at bounding box center [536, 153] width 9 height 8
radio input "true"
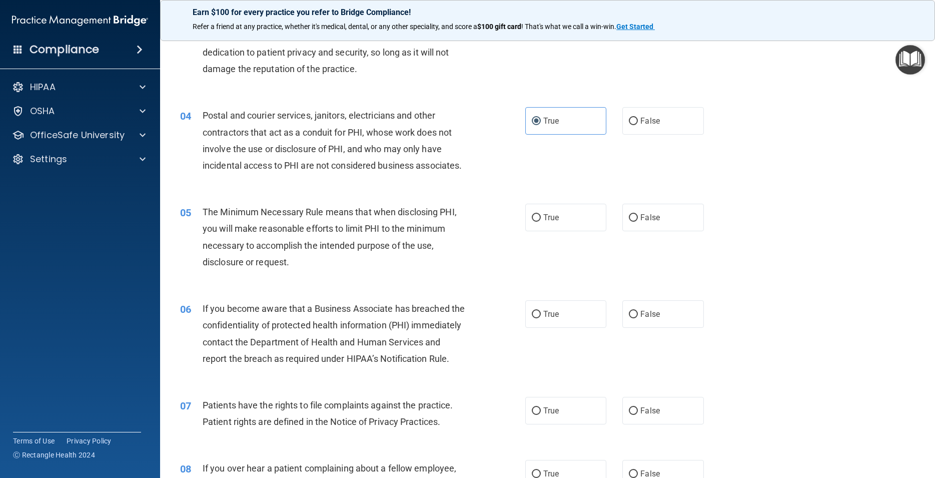
scroll to position [225, 0]
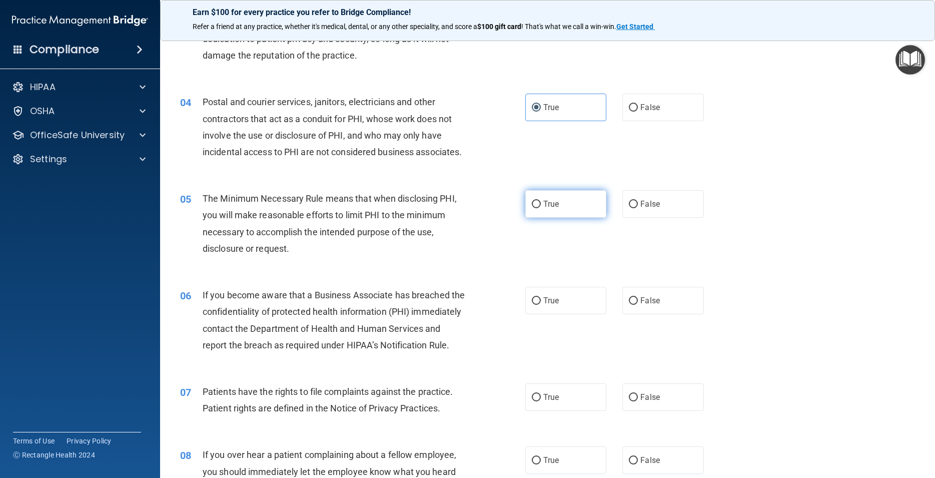
click at [567, 217] on label "True" at bounding box center [565, 204] width 81 height 28
click at [541, 208] on input "True" at bounding box center [536, 205] width 9 height 8
radio input "true"
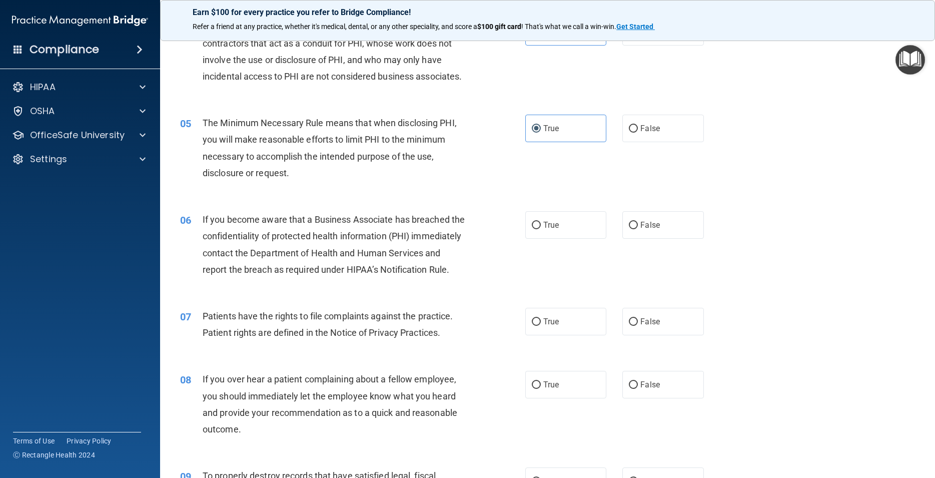
scroll to position [315, 0]
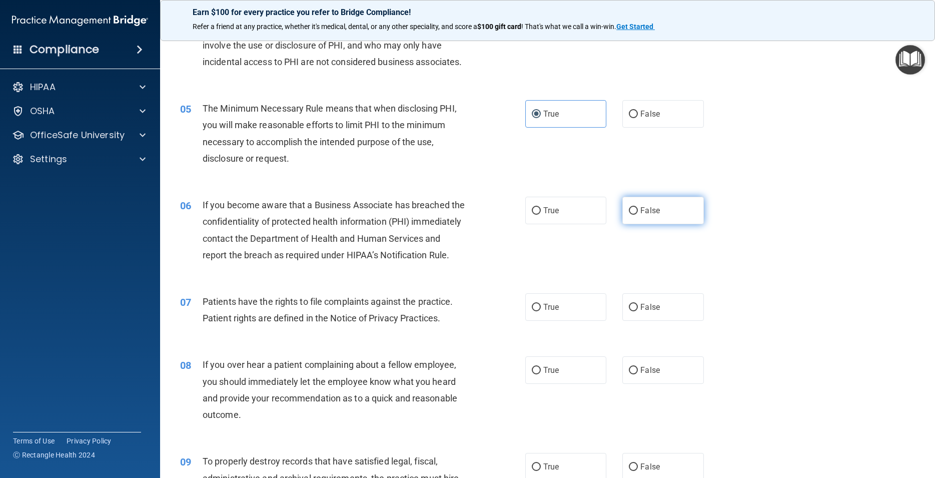
click at [665, 224] on label "False" at bounding box center [662, 211] width 81 height 28
click at [638, 215] on input "False" at bounding box center [633, 211] width 9 height 8
radio input "true"
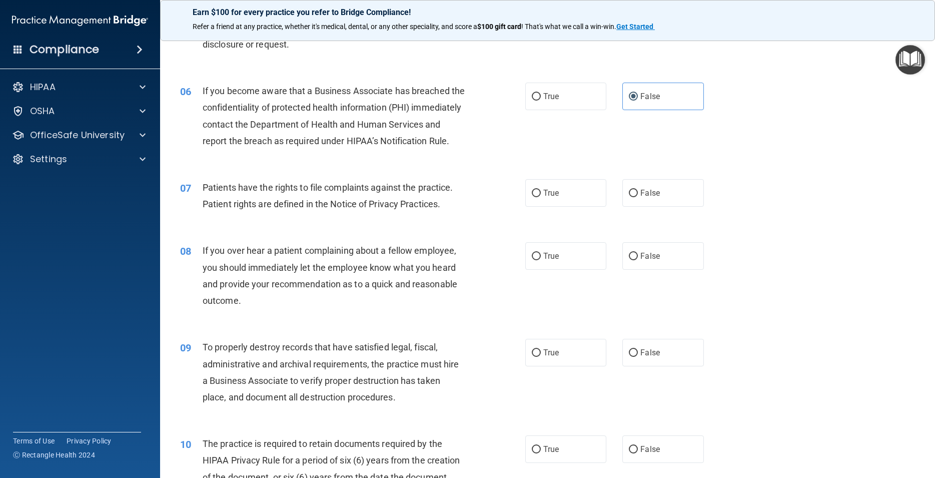
scroll to position [450, 0]
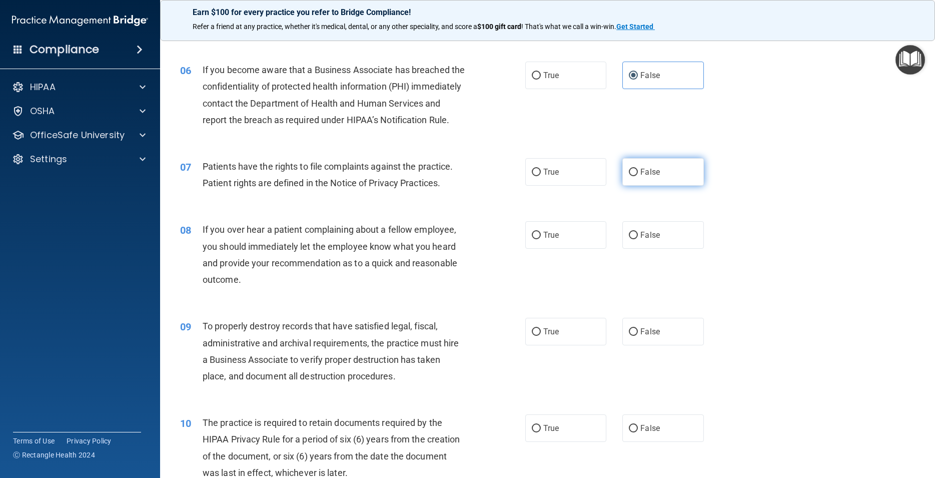
click at [673, 186] on label "False" at bounding box center [662, 172] width 81 height 28
click at [638, 176] on input "False" at bounding box center [633, 173] width 9 height 8
radio input "true"
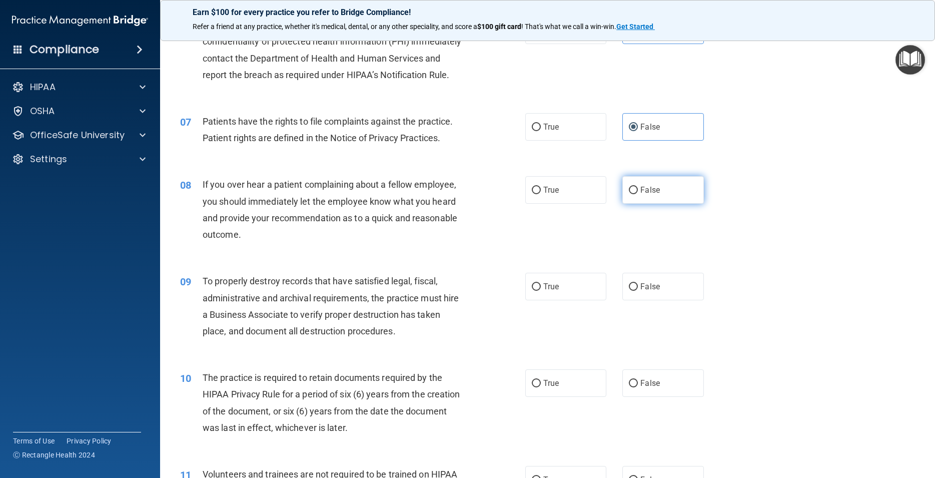
click at [667, 204] on label "False" at bounding box center [662, 190] width 81 height 28
click at [638, 194] on input "False" at bounding box center [633, 191] width 9 height 8
radio input "true"
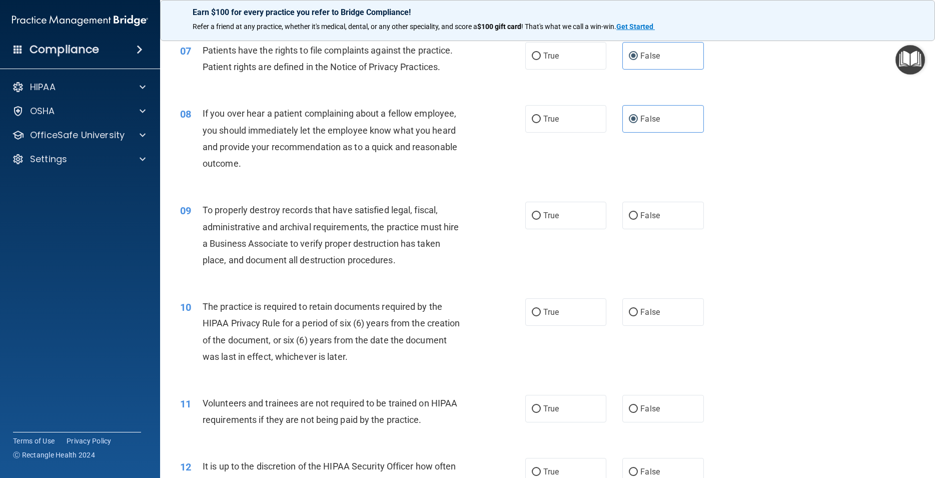
scroll to position [585, 0]
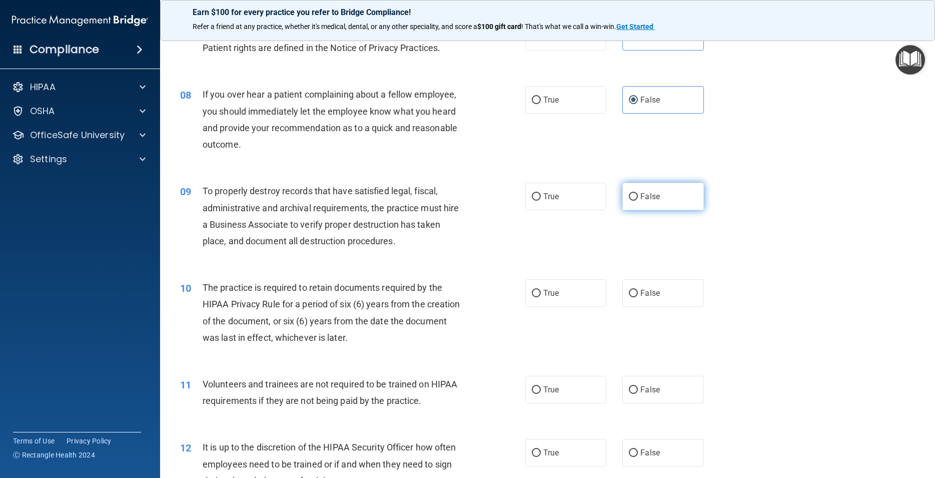
click at [664, 210] on label "False" at bounding box center [662, 197] width 81 height 28
click at [638, 201] on input "False" at bounding box center [633, 197] width 9 height 8
radio input "true"
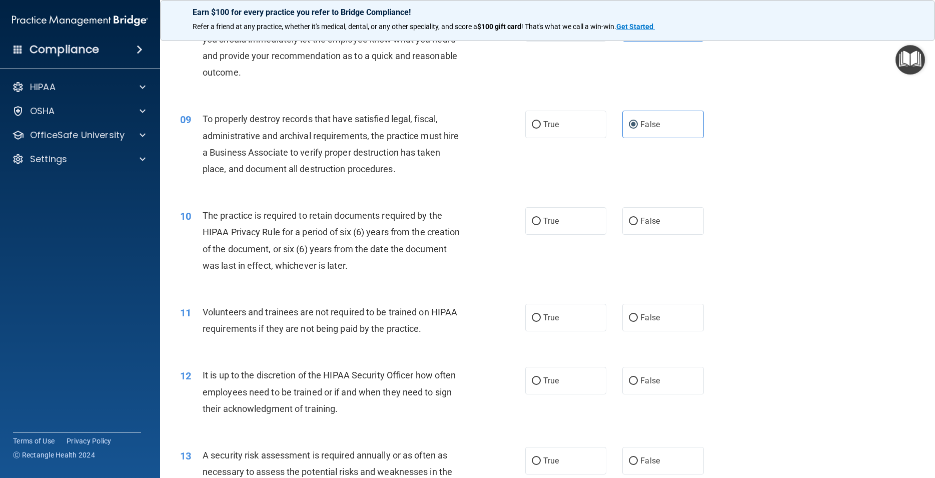
scroll to position [675, 0]
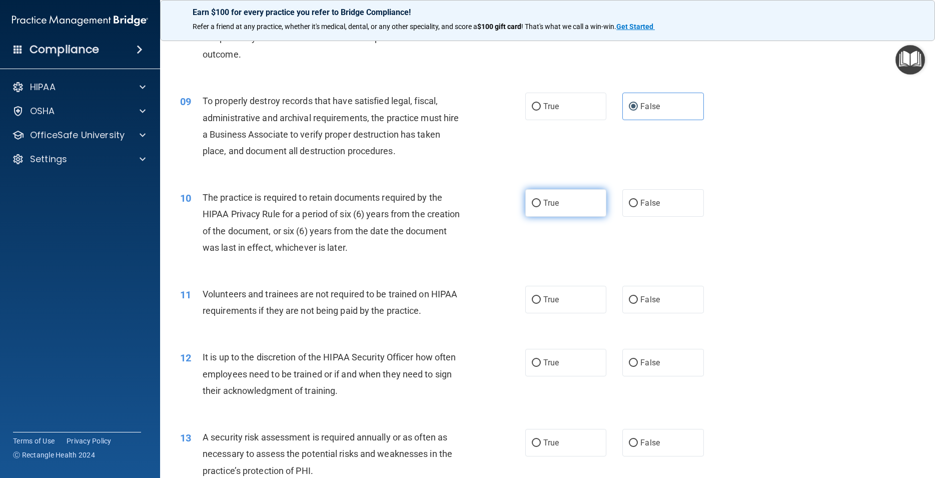
click at [536, 217] on label "True" at bounding box center [565, 203] width 81 height 28
click at [536, 207] on input "True" at bounding box center [536, 204] width 9 height 8
radio input "true"
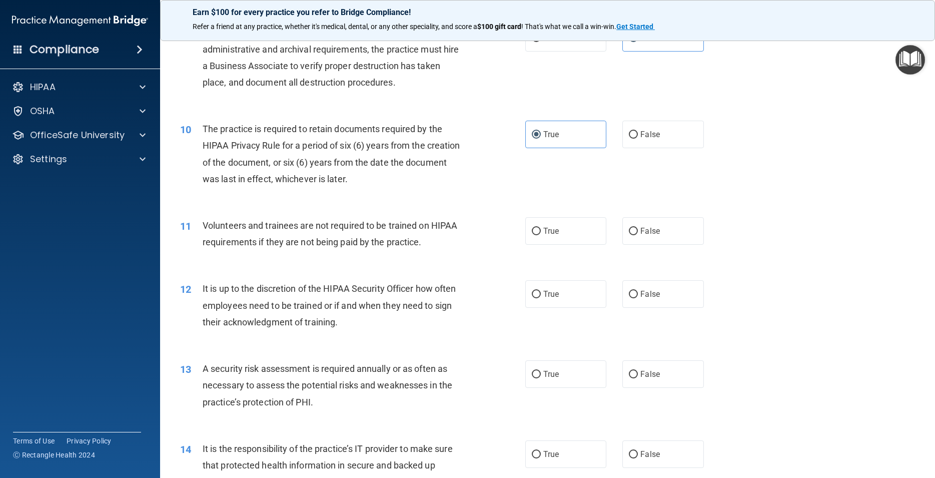
scroll to position [765, 0]
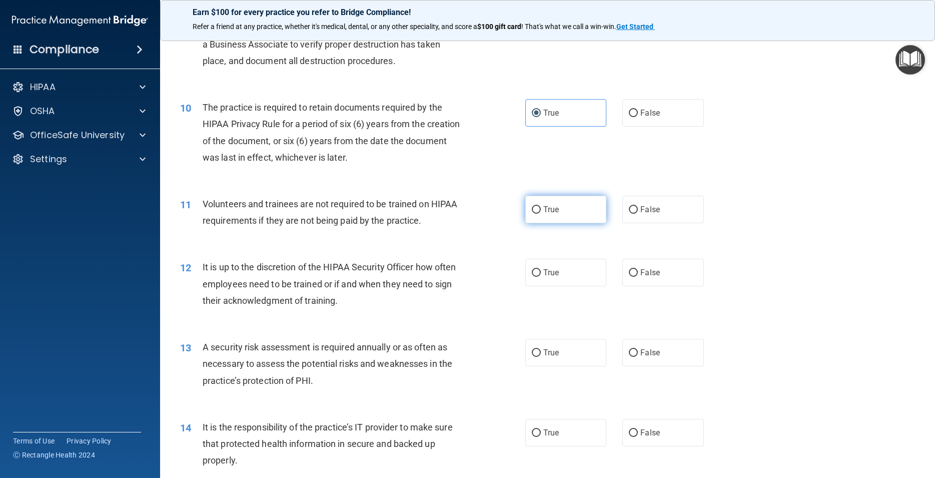
click at [572, 223] on label "True" at bounding box center [565, 210] width 81 height 28
click at [541, 214] on input "True" at bounding box center [536, 210] width 9 height 8
radio input "true"
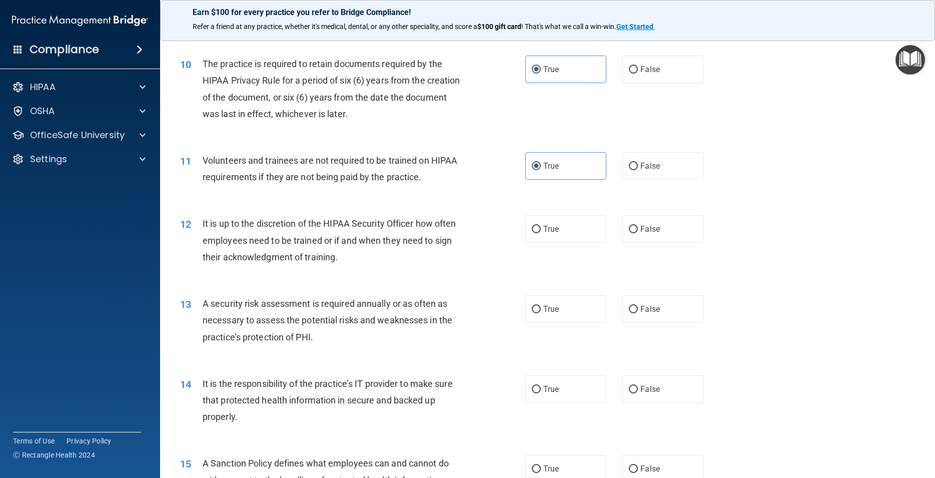
scroll to position [810, 0]
click at [546, 232] on span "True" at bounding box center [551, 228] width 16 height 10
click at [541, 232] on input "True" at bounding box center [536, 228] width 9 height 8
radio input "true"
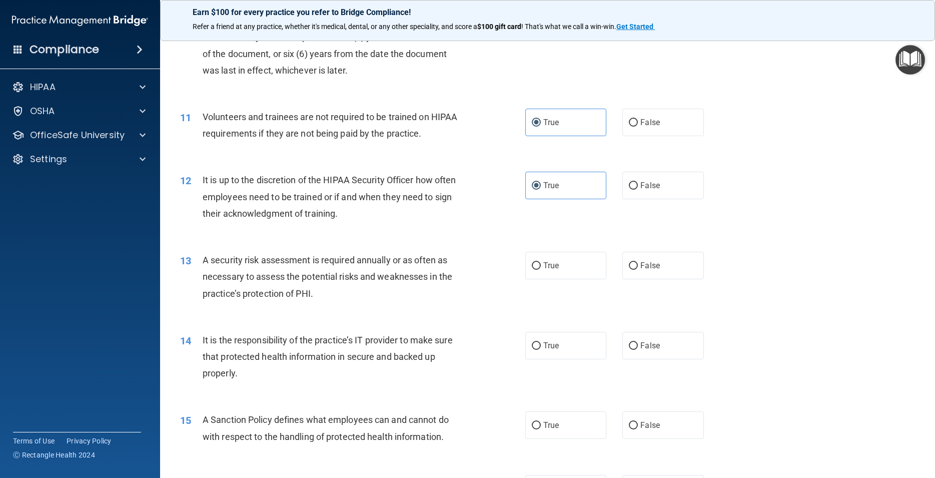
scroll to position [900, 0]
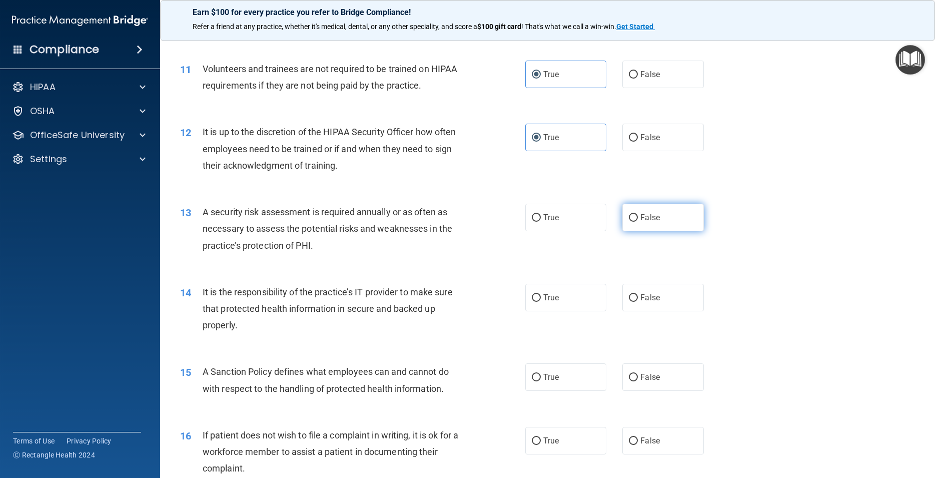
click at [674, 231] on label "False" at bounding box center [662, 218] width 81 height 28
click at [638, 222] on input "False" at bounding box center [633, 218] width 9 height 8
radio input "true"
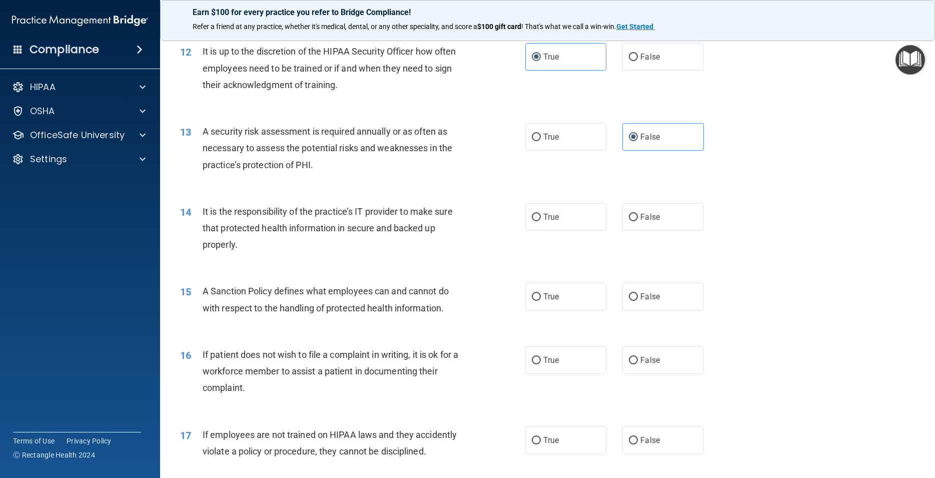
scroll to position [990, 0]
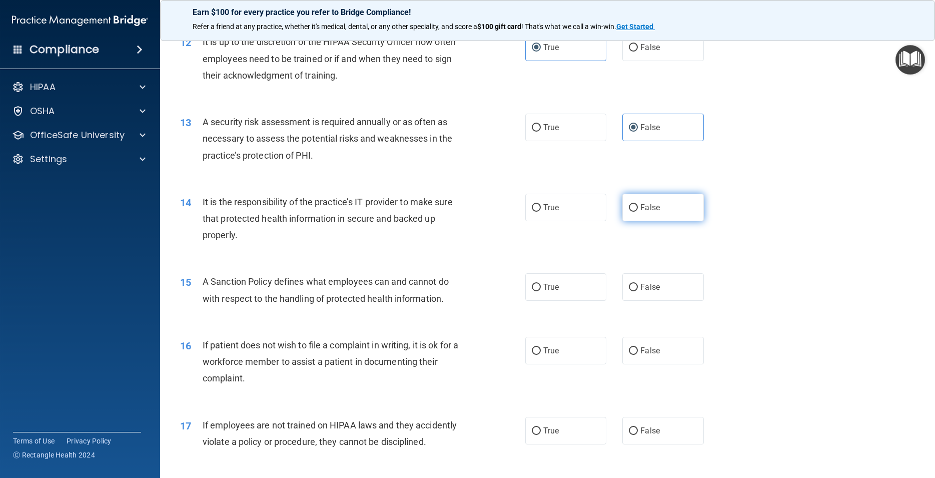
click at [669, 221] on label "False" at bounding box center [662, 208] width 81 height 28
click at [638, 212] on input "False" at bounding box center [633, 208] width 9 height 8
radio input "true"
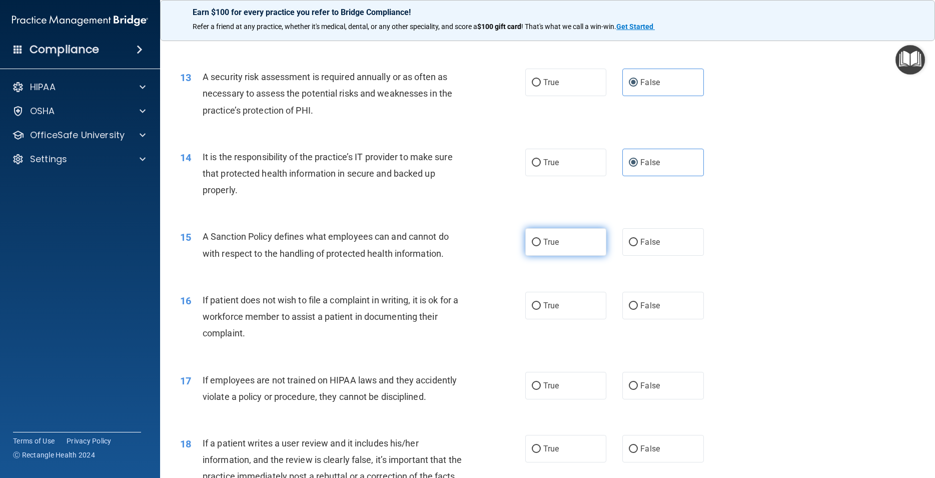
click at [557, 256] on label "True" at bounding box center [565, 242] width 81 height 28
click at [541, 246] on input "True" at bounding box center [536, 243] width 9 height 8
radio input "true"
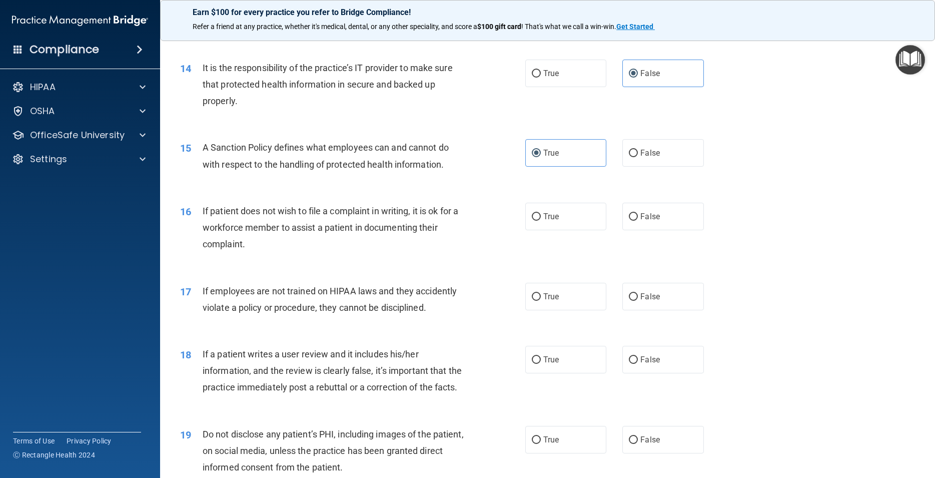
scroll to position [1125, 0]
click at [576, 229] on label "True" at bounding box center [565, 216] width 81 height 28
click at [541, 220] on input "True" at bounding box center [536, 216] width 9 height 8
radio input "true"
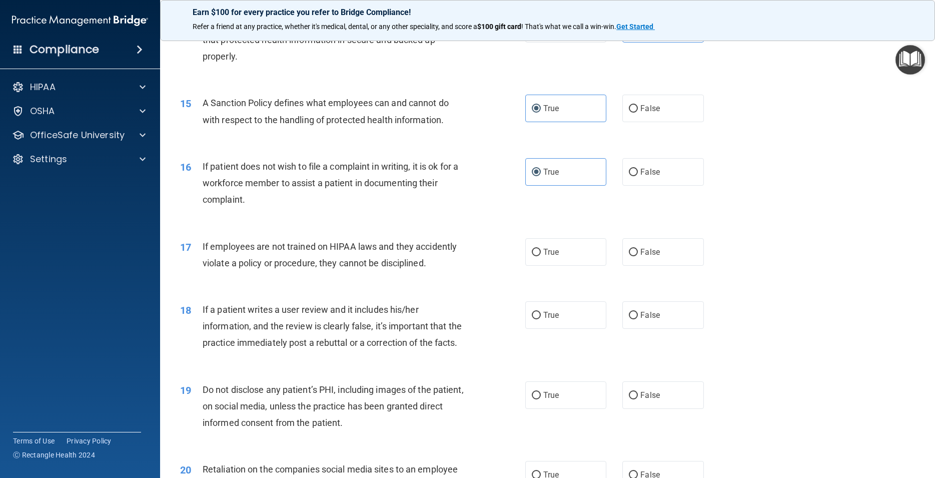
scroll to position [1215, 0]
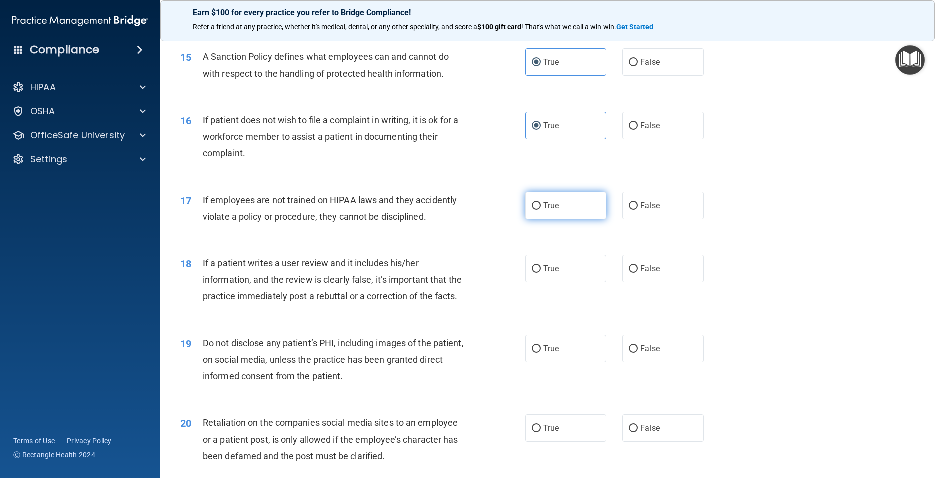
click at [580, 219] on label "True" at bounding box center [565, 206] width 81 height 28
click at [541, 210] on input "True" at bounding box center [536, 206] width 9 height 8
radio input "true"
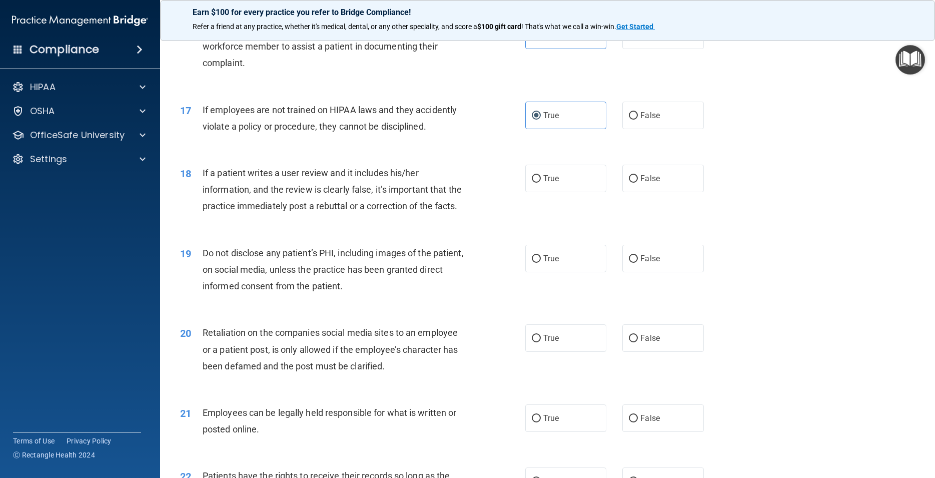
scroll to position [1350, 0]
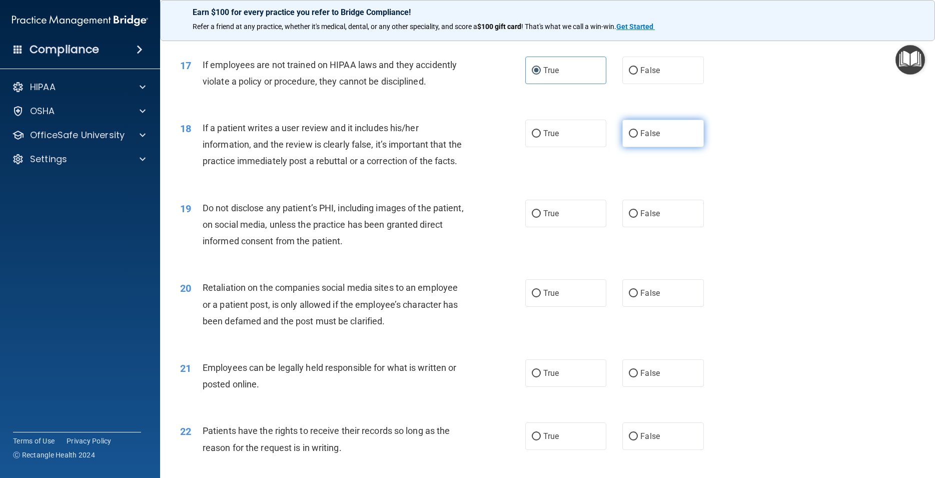
click at [662, 147] on label "False" at bounding box center [662, 134] width 81 height 28
click at [638, 138] on input "False" at bounding box center [633, 134] width 9 height 8
radio input "true"
click at [681, 227] on label "False" at bounding box center [662, 214] width 81 height 28
click at [638, 218] on input "False" at bounding box center [633, 214] width 9 height 8
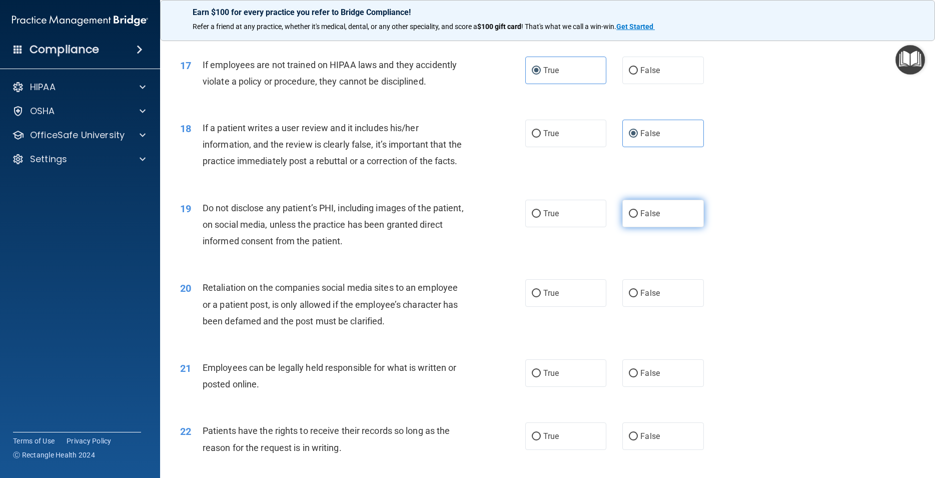
radio input "true"
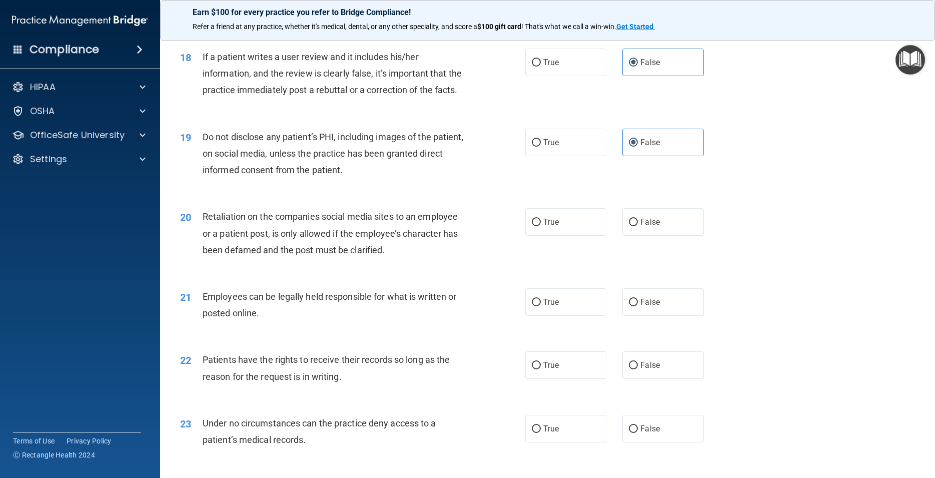
scroll to position [1440, 0]
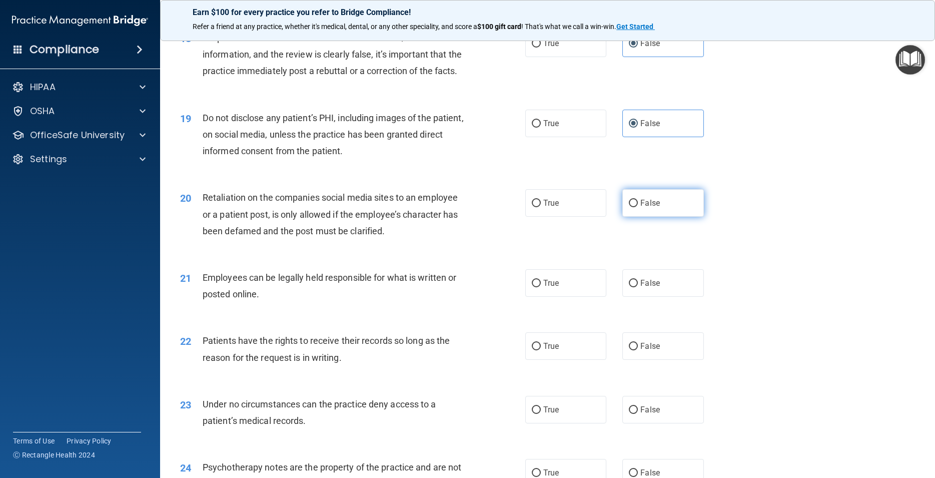
click at [657, 217] on label "False" at bounding box center [662, 203] width 81 height 28
click at [638, 207] on input "False" at bounding box center [633, 204] width 9 height 8
radio input "true"
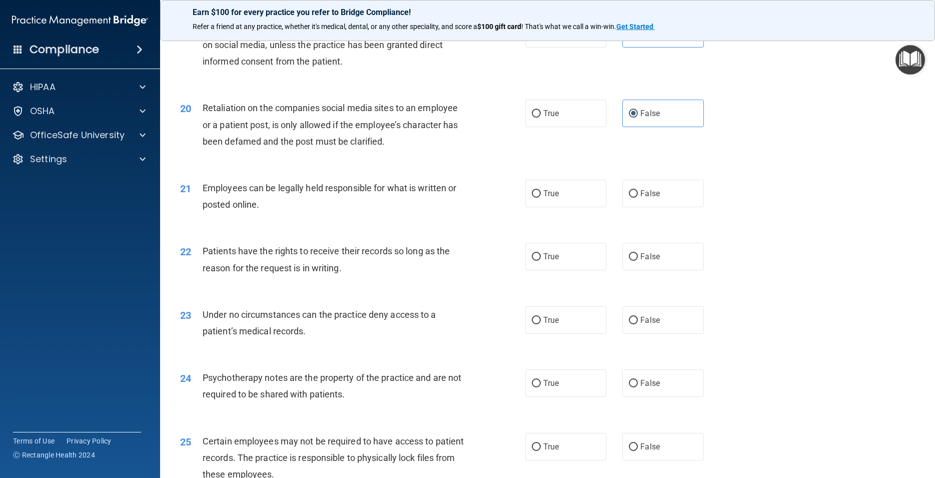
scroll to position [1530, 0]
click at [543, 198] on span "True" at bounding box center [551, 193] width 16 height 10
click at [539, 197] on input "True" at bounding box center [536, 194] width 9 height 8
radio input "true"
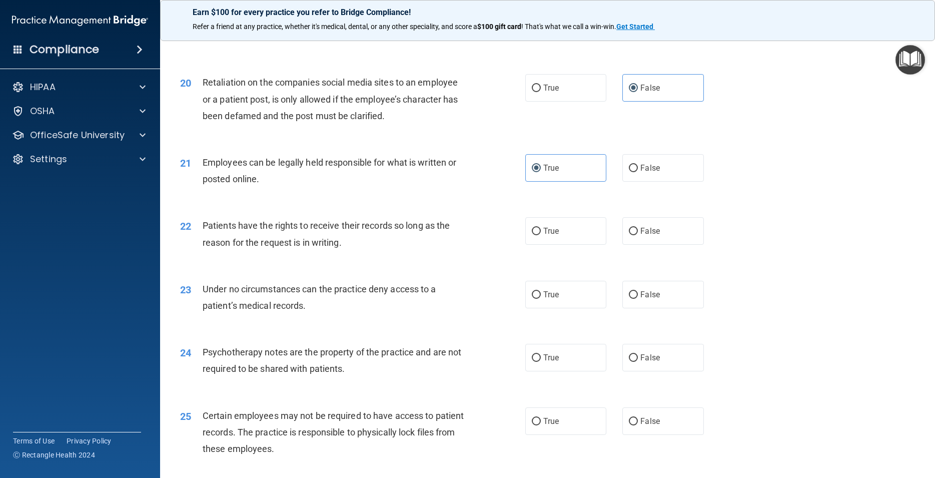
scroll to position [1575, 0]
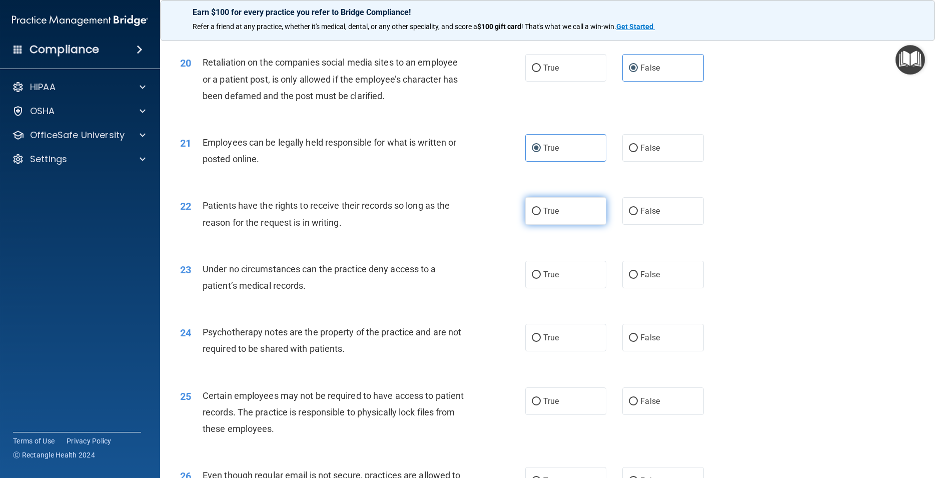
click at [559, 225] on label "True" at bounding box center [565, 211] width 81 height 28
click at [541, 215] on input "True" at bounding box center [536, 212] width 9 height 8
radio input "true"
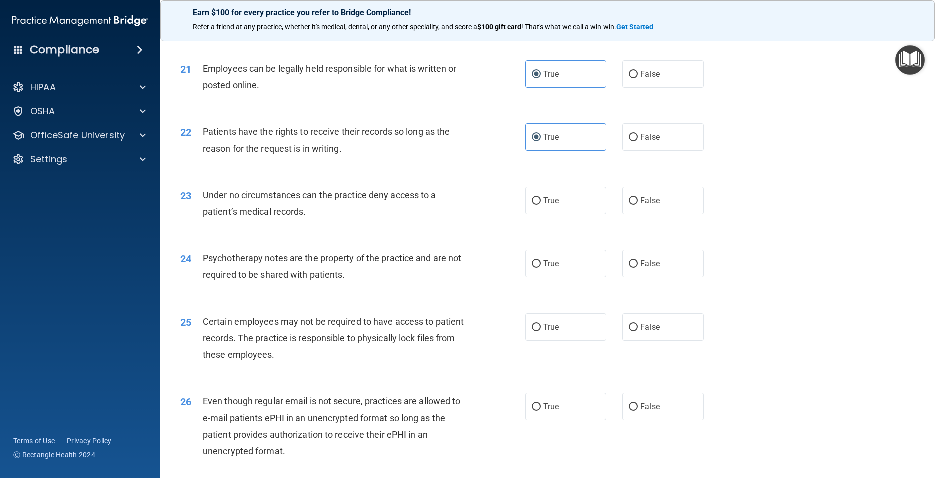
scroll to position [1665, 0]
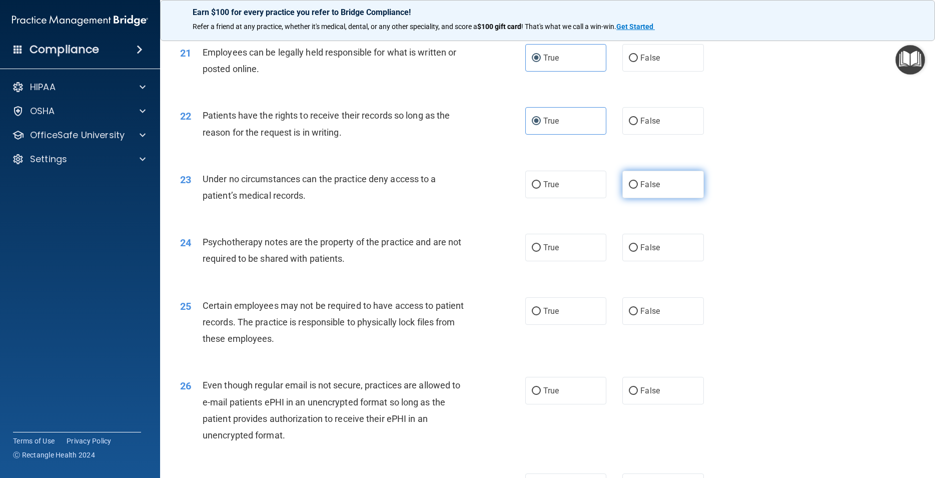
click at [647, 189] on span "False" at bounding box center [650, 185] width 20 height 10
click at [638, 189] on input "False" at bounding box center [633, 185] width 9 height 8
radio input "true"
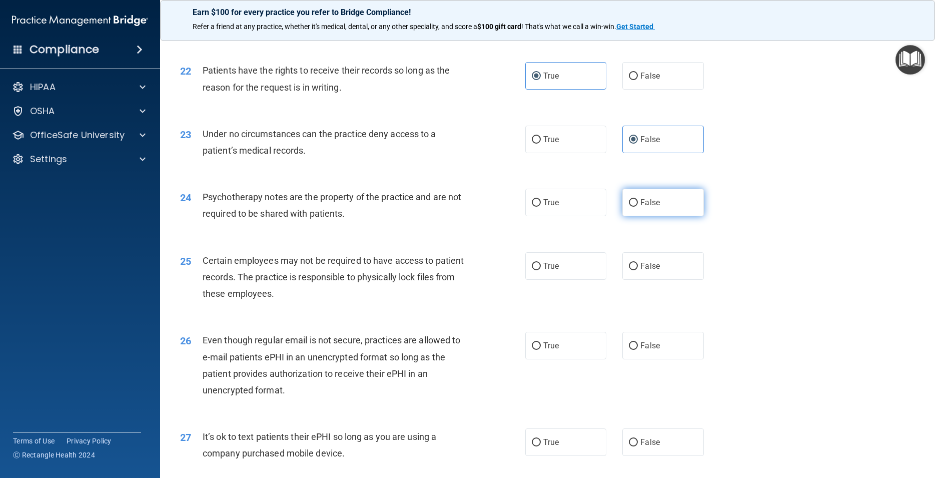
click at [656, 216] on label "False" at bounding box center [662, 203] width 81 height 28
click at [638, 207] on input "False" at bounding box center [633, 203] width 9 height 8
radio input "true"
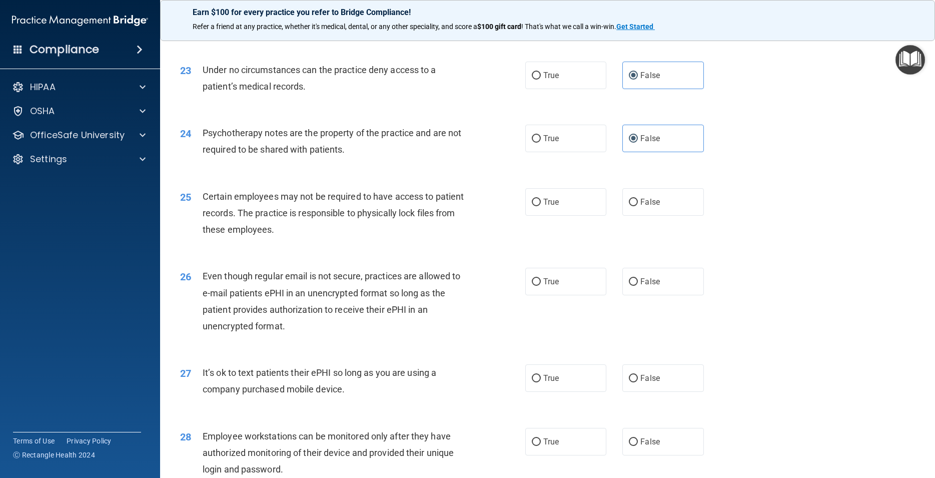
scroll to position [1800, 0]
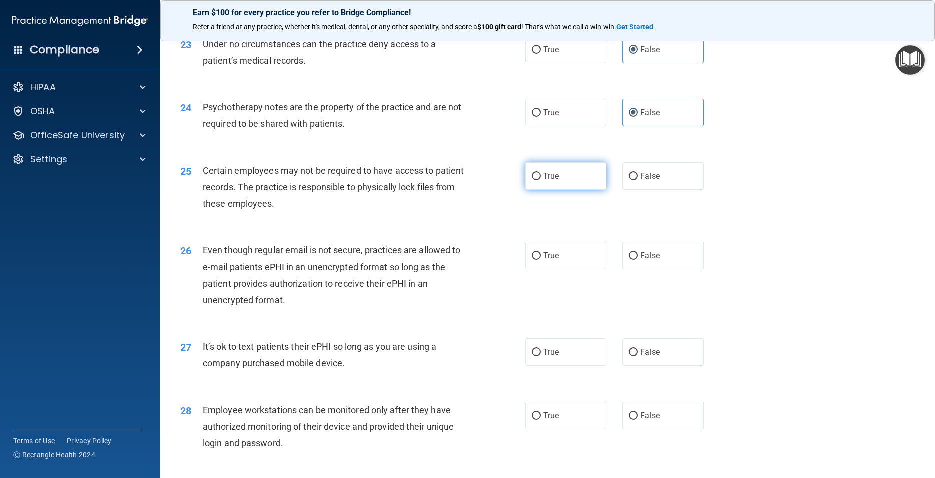
click at [551, 190] on label "True" at bounding box center [565, 176] width 81 height 28
click at [541, 180] on input "True" at bounding box center [536, 177] width 9 height 8
radio input "true"
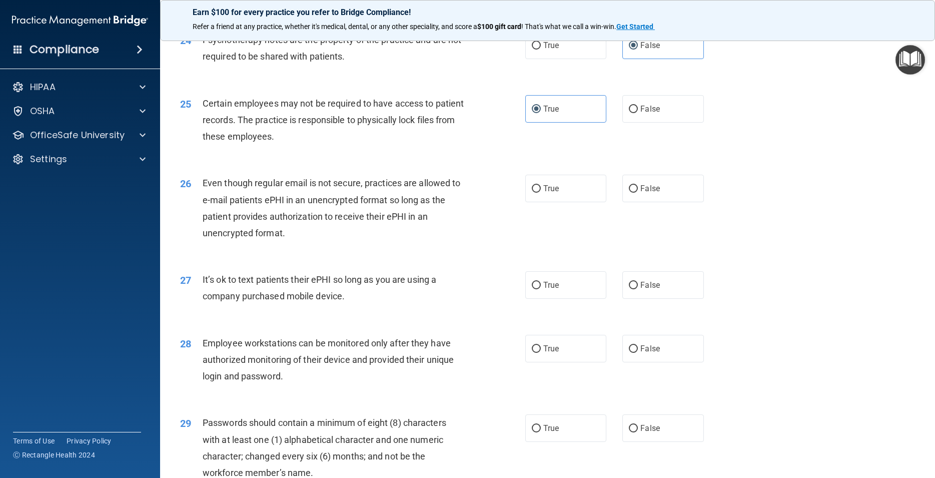
scroll to position [1890, 0]
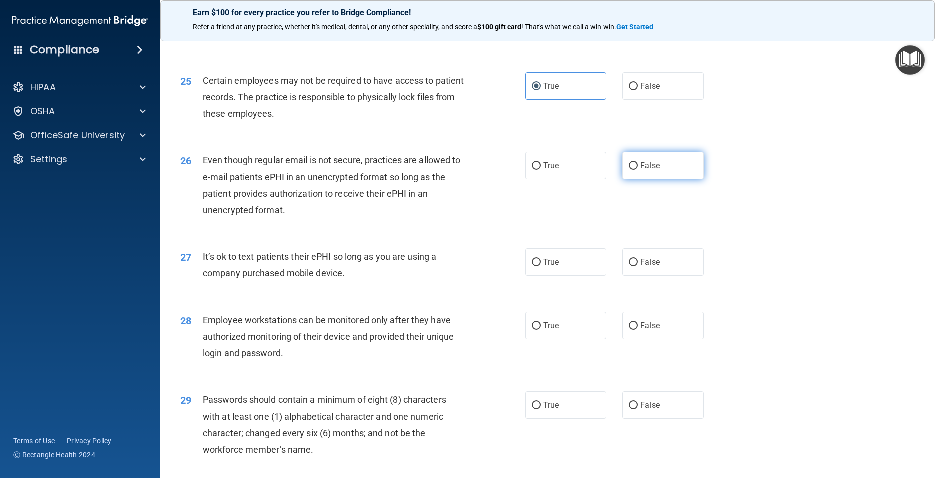
click at [673, 179] on label "False" at bounding box center [662, 166] width 81 height 28
click at [638, 170] on input "False" at bounding box center [633, 166] width 9 height 8
radio input "true"
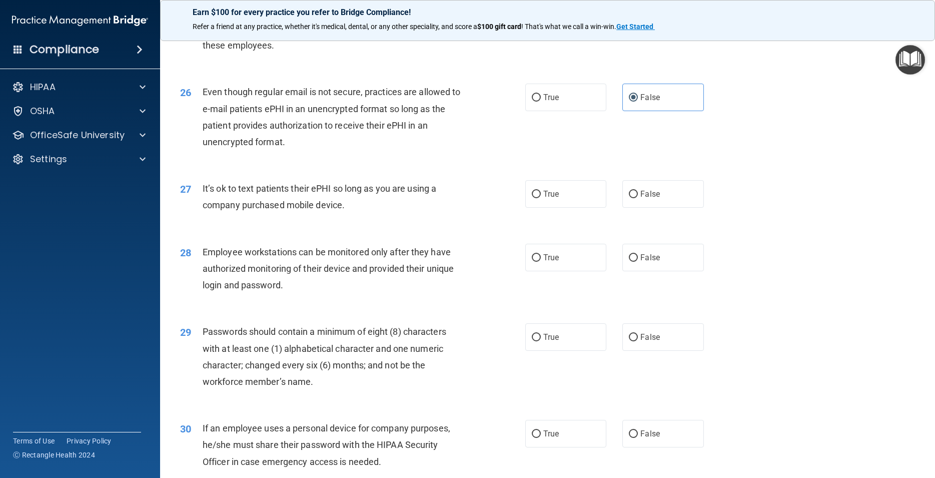
scroll to position [1980, 0]
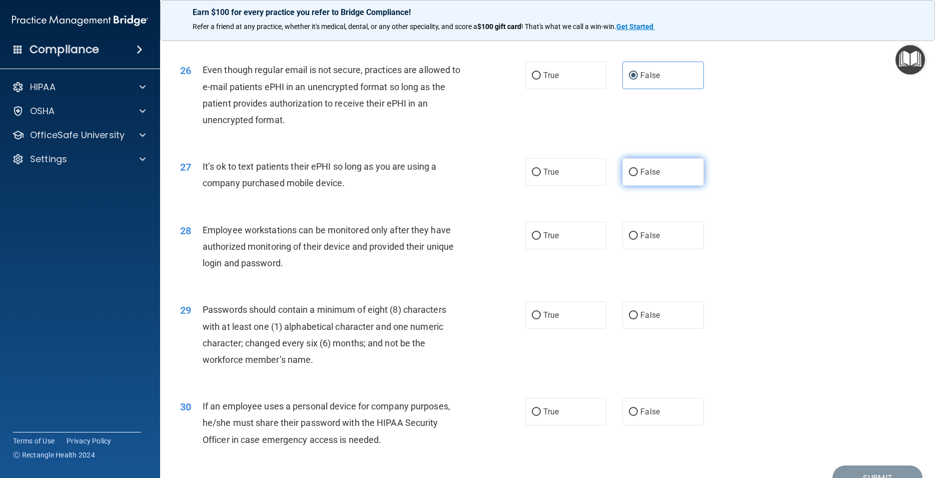
click at [652, 177] on span "False" at bounding box center [650, 172] width 20 height 10
click at [638, 176] on input "False" at bounding box center [633, 173] width 9 height 8
radio input "true"
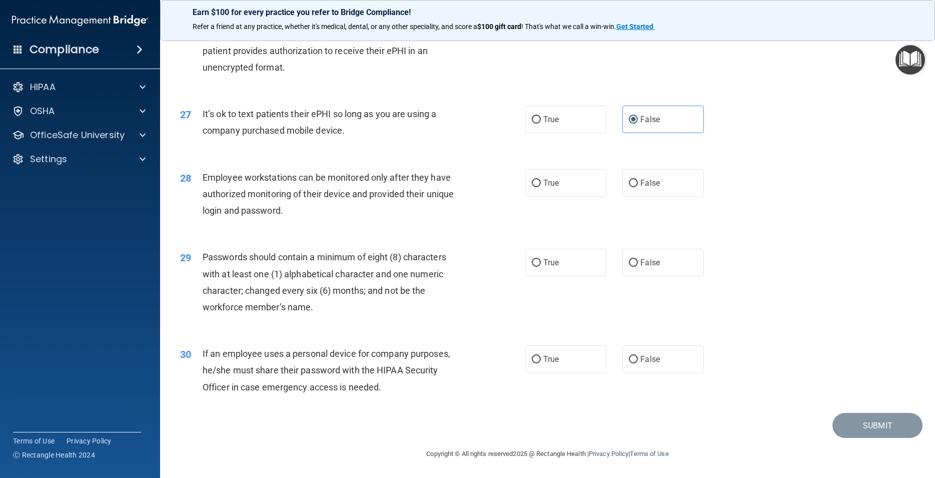
scroll to position [2083, 0]
click at [527, 176] on label "True" at bounding box center [565, 183] width 81 height 28
click at [532, 180] on input "True" at bounding box center [536, 184] width 9 height 8
radio input "true"
click at [584, 258] on label "True" at bounding box center [565, 263] width 81 height 28
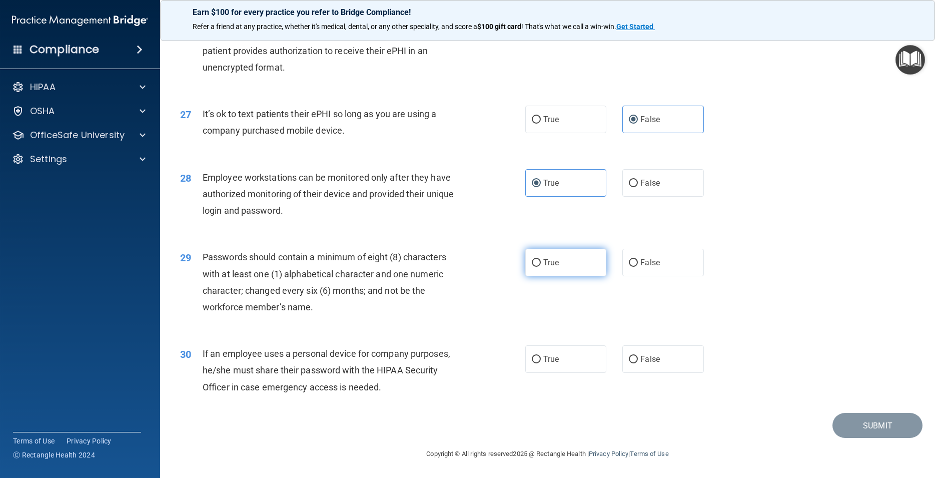
click at [541, 259] on input "True" at bounding box center [536, 263] width 9 height 8
radio input "true"
click at [559, 366] on label "True" at bounding box center [565, 359] width 81 height 28
click at [541, 363] on input "True" at bounding box center [536, 360] width 9 height 8
radio input "true"
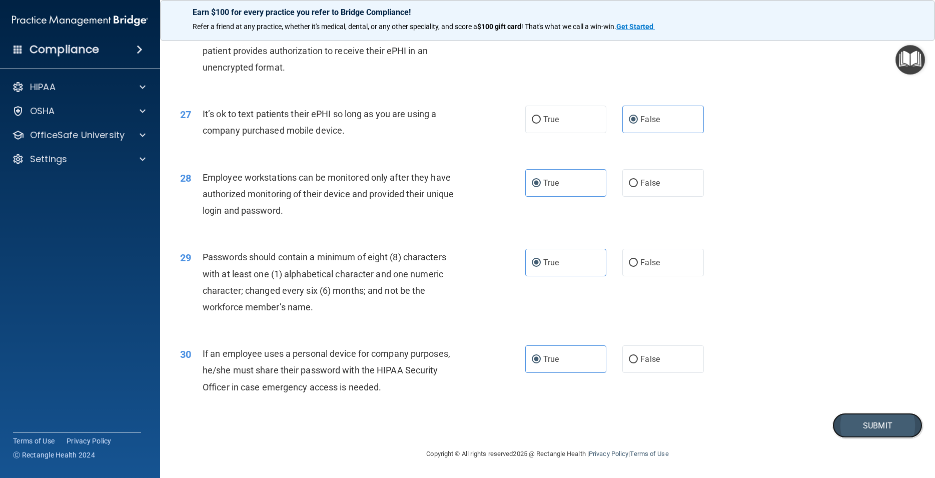
click at [859, 424] on button "Submit" at bounding box center [877, 426] width 90 height 26
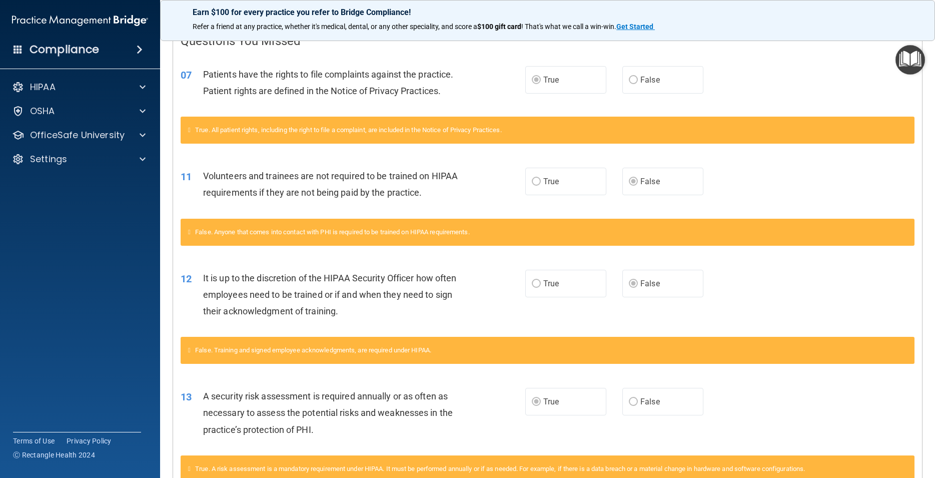
scroll to position [225, 0]
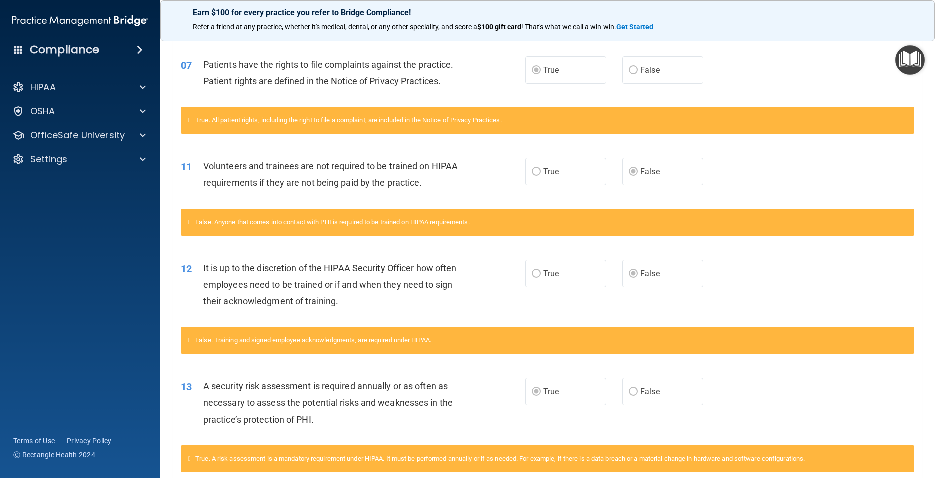
click at [191, 339] on icon at bounding box center [189, 340] width 3 height 7
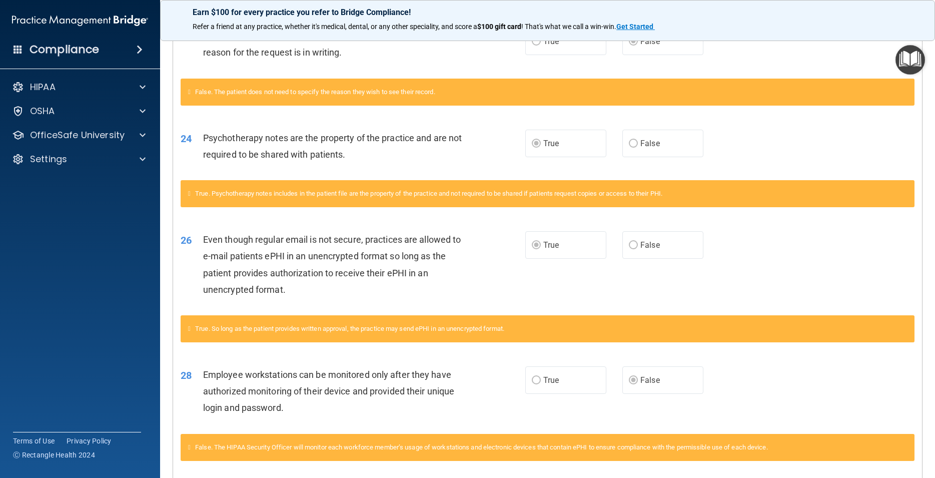
scroll to position [1035, 0]
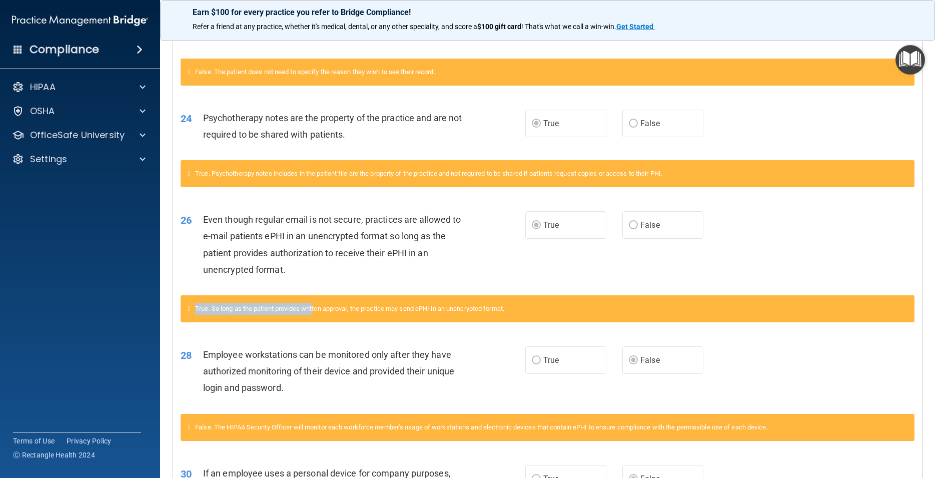
drag, startPoint x: 200, startPoint y: 309, endPoint x: 319, endPoint y: 299, distance: 119.4
click at [319, 299] on div "True. So long as the patient provides written approval, the practice may send e…" at bounding box center [548, 308] width 734 height 27
click at [372, 339] on div "28 Employee workstations can be monitored only after they have authorized monit…" at bounding box center [547, 374] width 749 height 80
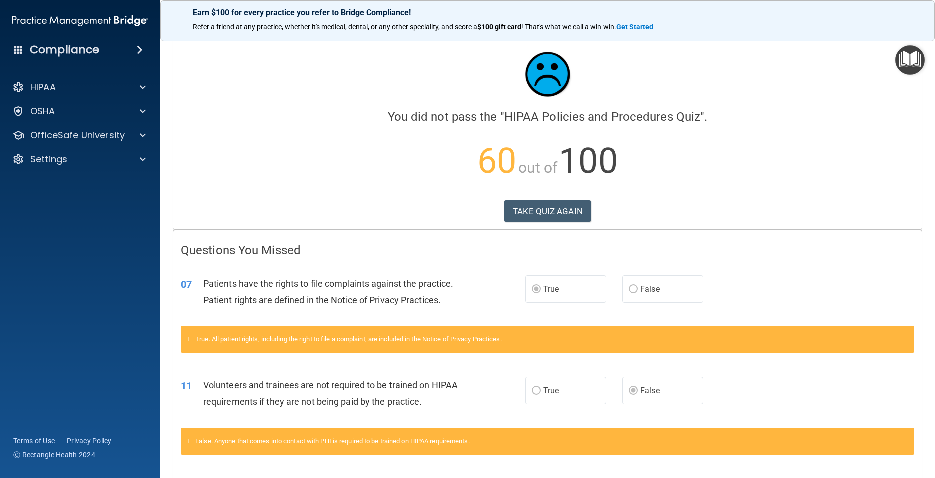
scroll to position [0, 0]
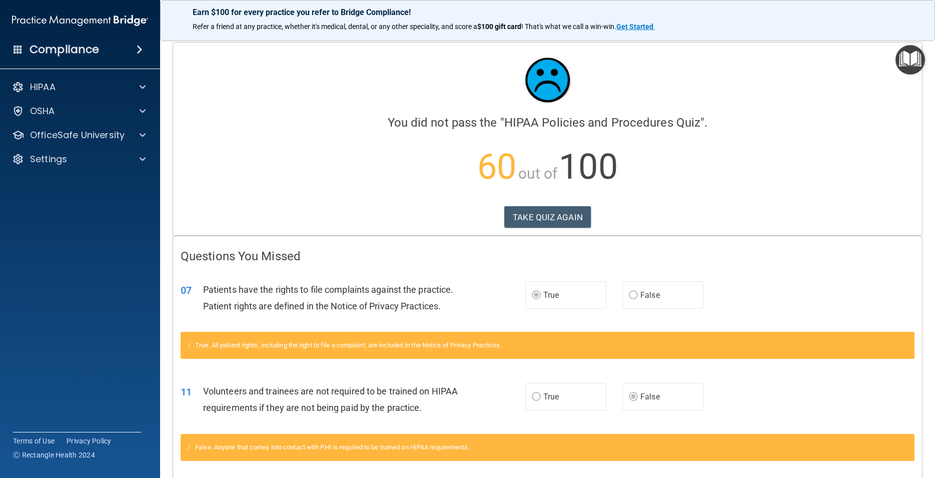
click at [450, 172] on p "60 out of 100" at bounding box center [548, 167] width 734 height 65
click at [707, 93] on div at bounding box center [548, 80] width 734 height 60
